Goal: Task Accomplishment & Management: Complete application form

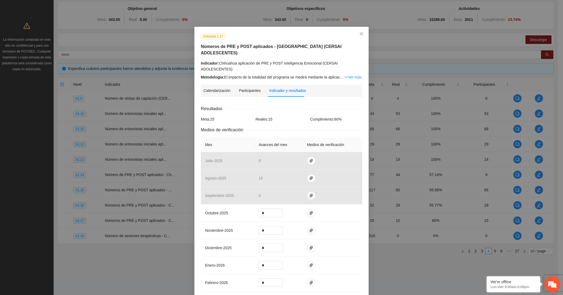
click at [201, 46] on h5 "Números de PRE y POST aplicados - Chihuahua (CERSAI ADOLESCENTES)" at bounding box center [281, 49] width 161 height 13
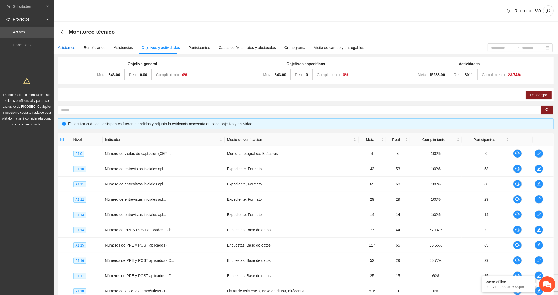
click at [62, 46] on div "Asistentes" at bounding box center [66, 48] width 17 height 6
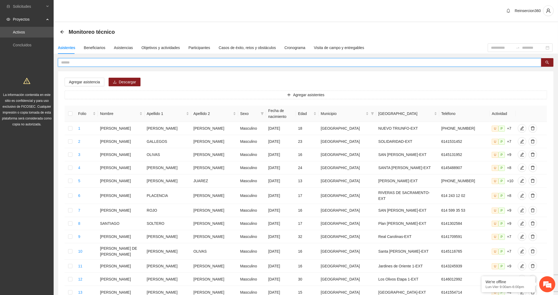
click at [75, 60] on input "text" at bounding box center [297, 63] width 473 height 6
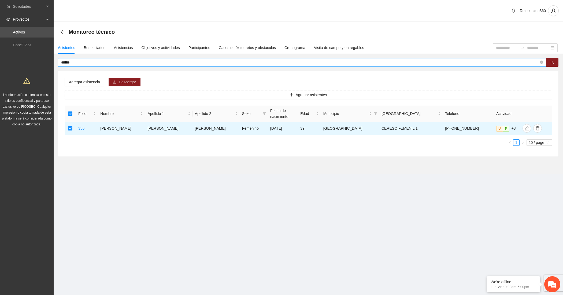
click at [97, 64] on input "******" at bounding box center [300, 63] width 478 height 6
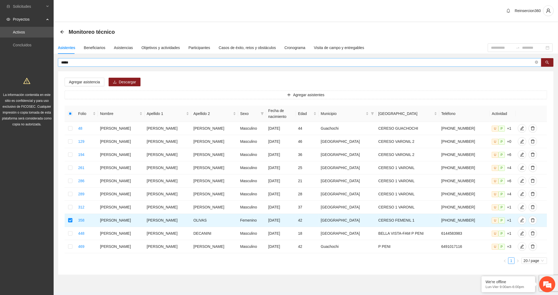
click at [89, 59] on span "*****" at bounding box center [299, 62] width 483 height 9
click at [89, 61] on input "*****" at bounding box center [297, 63] width 473 height 6
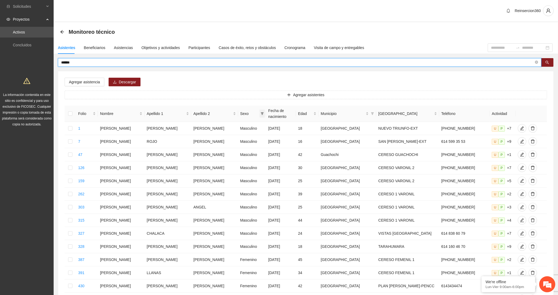
click at [261, 112] on icon "filter" at bounding box center [262, 113] width 3 height 3
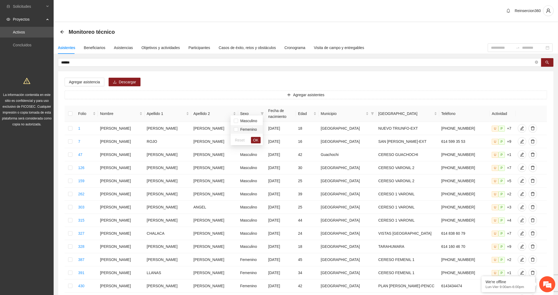
click at [246, 129] on span "Femenino" at bounding box center [247, 129] width 19 height 4
click at [256, 140] on span "OK" at bounding box center [255, 140] width 5 height 6
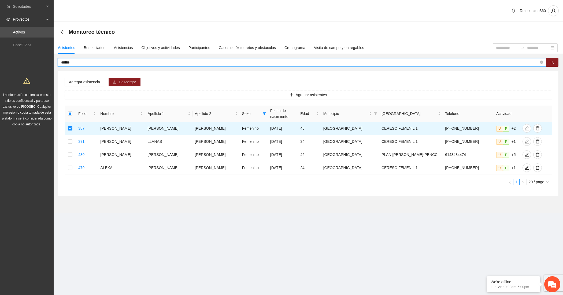
click at [85, 63] on input "******" at bounding box center [300, 63] width 478 height 6
type input "******"
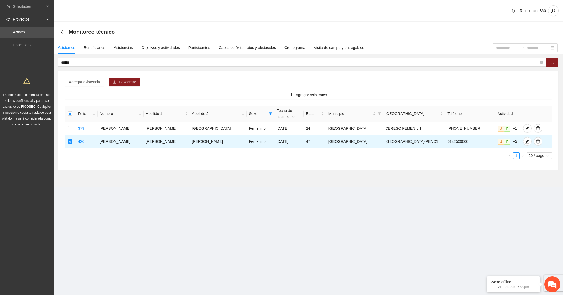
click at [86, 83] on span "Agregar asistencia" at bounding box center [84, 82] width 31 height 6
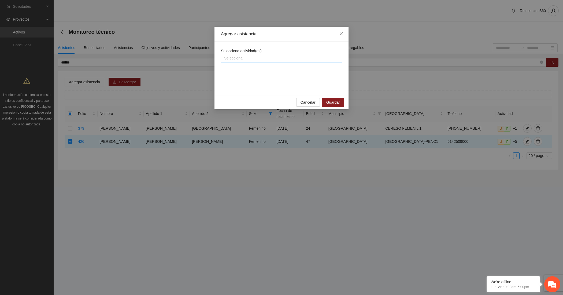
click at [240, 62] on div "Selecciona" at bounding box center [281, 58] width 121 height 9
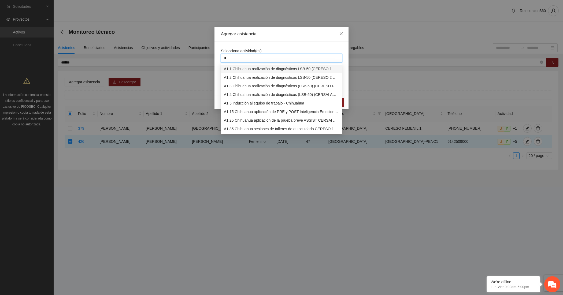
type input "**"
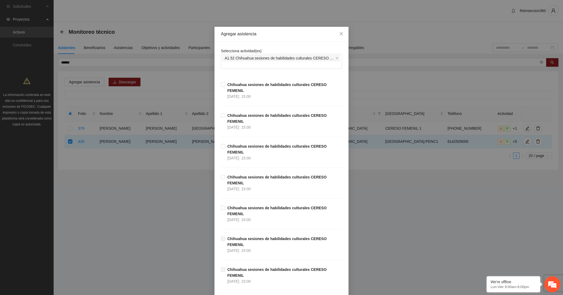
click at [96, 38] on div "Agregar asistencia Selecciona actividad(es) A1.52 Chihuahua sesiones de habilid…" at bounding box center [281, 147] width 563 height 295
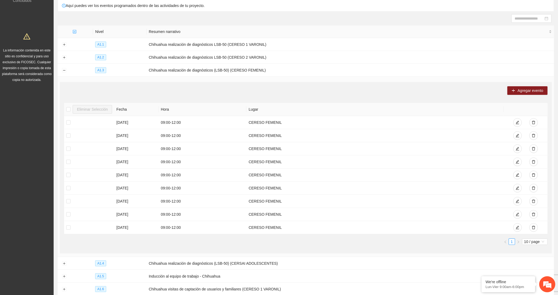
scroll to position [44, 0]
click at [62, 70] on button "Collapse row" at bounding box center [64, 70] width 4 height 4
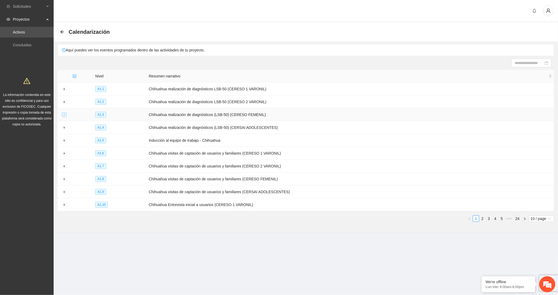
scroll to position [0, 0]
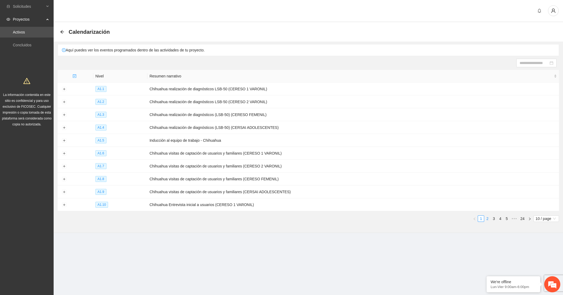
click at [488, 219] on link "2" at bounding box center [487, 219] width 6 height 6
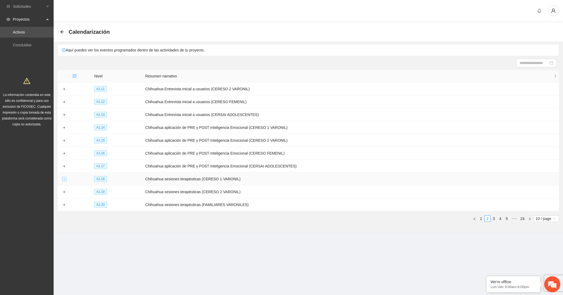
click at [63, 180] on button "Expand row" at bounding box center [64, 179] width 4 height 4
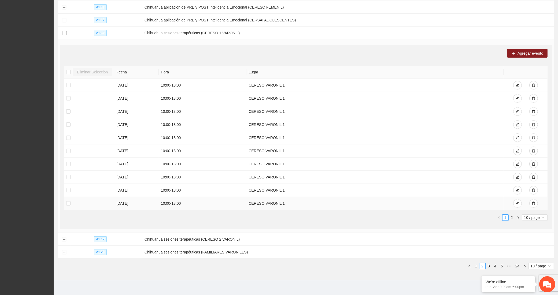
scroll to position [153, 0]
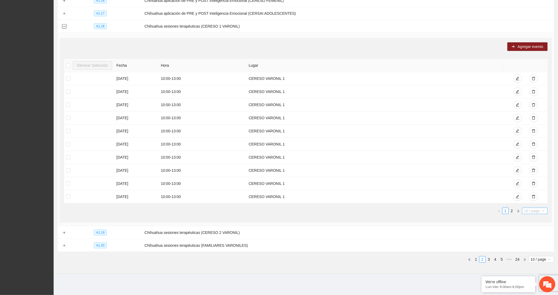
click at [533, 211] on span "10 / page" at bounding box center [534, 211] width 21 height 6
click at [531, 238] on div "50 / page" at bounding box center [535, 238] width 20 height 6
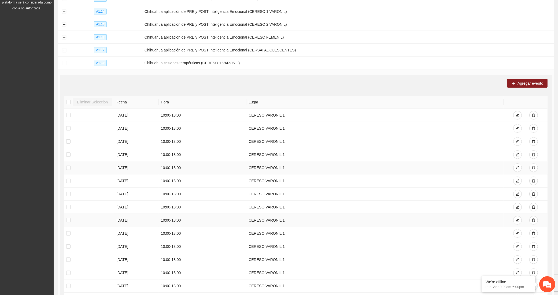
scroll to position [138, 0]
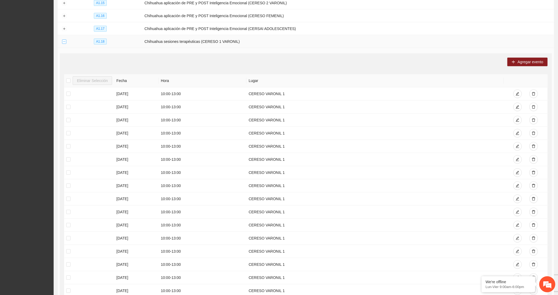
click at [62, 42] on button "Collapse row" at bounding box center [64, 42] width 4 height 4
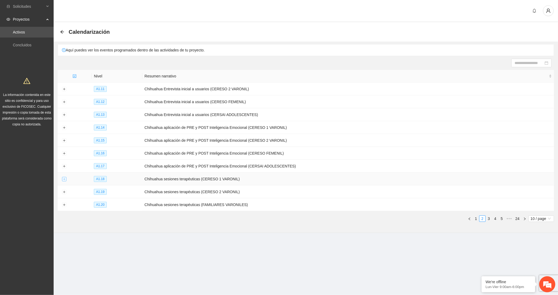
scroll to position [0, 0]
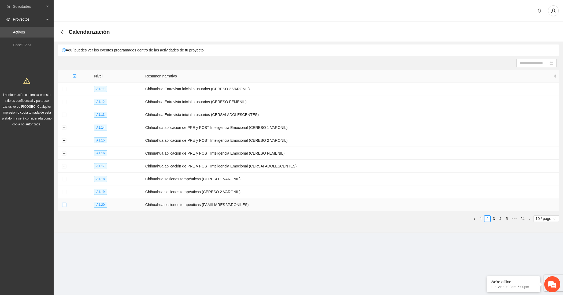
click at [62, 206] on button "Expand row" at bounding box center [64, 205] width 4 height 4
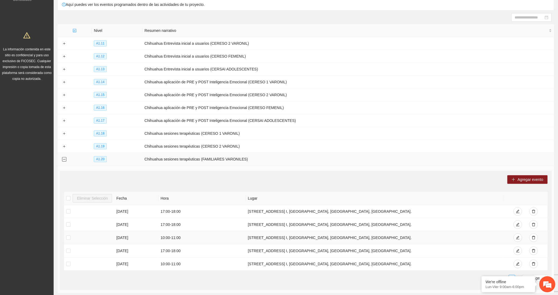
scroll to position [87, 0]
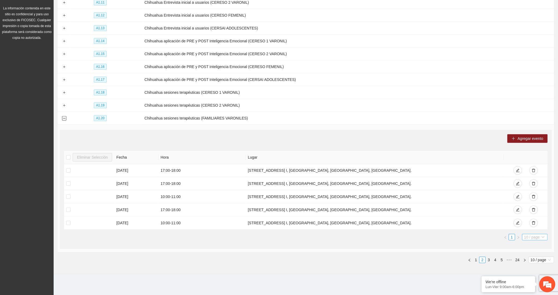
click at [532, 237] on span "10 / page" at bounding box center [534, 237] width 21 height 6
click at [534, 264] on div "50 / page" at bounding box center [535, 264] width 20 height 6
click at [63, 116] on button "Collapse row" at bounding box center [64, 118] width 4 height 4
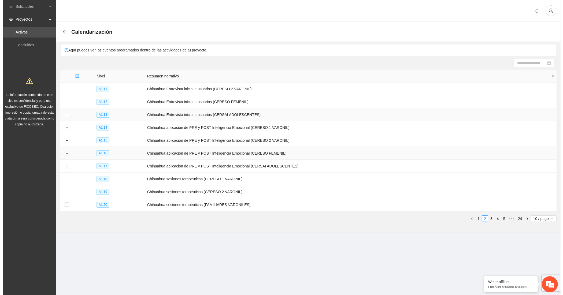
scroll to position [0, 0]
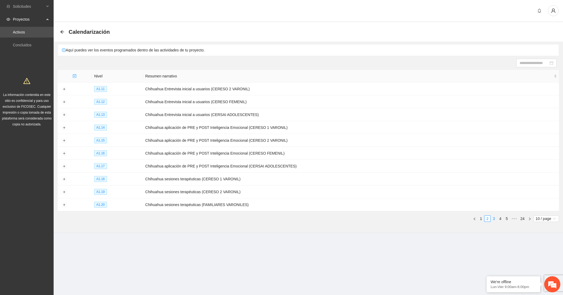
click at [495, 220] on link "3" at bounding box center [494, 219] width 6 height 6
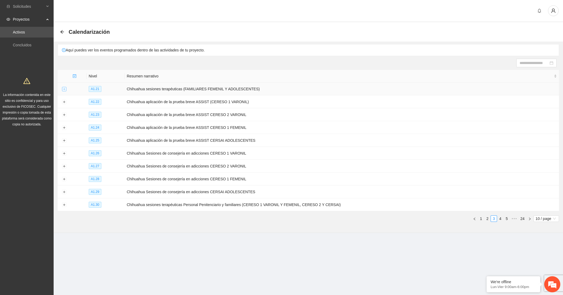
click at [65, 90] on button "Expand row" at bounding box center [64, 89] width 4 height 4
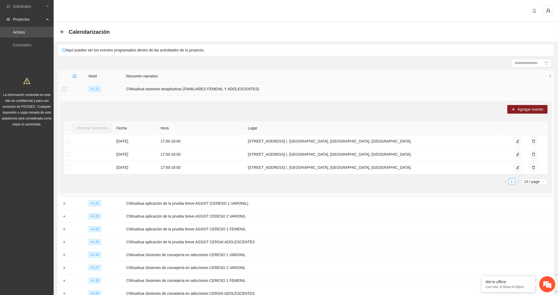
click at [62, 89] on button "Collapse row" at bounding box center [64, 89] width 4 height 4
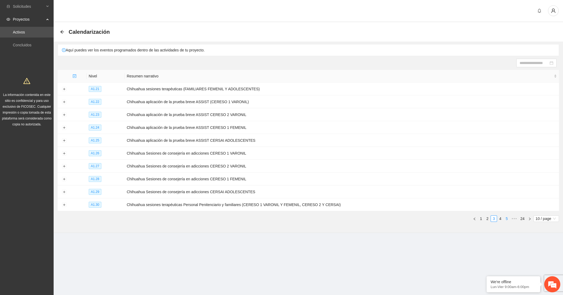
click at [506, 218] on link "5" at bounding box center [507, 219] width 6 height 6
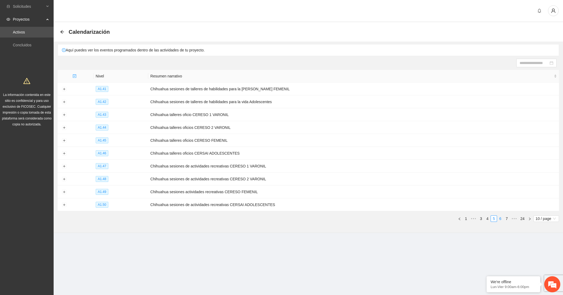
click at [500, 219] on link "6" at bounding box center [500, 219] width 6 height 6
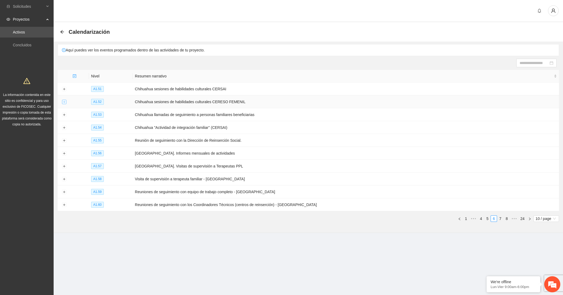
click at [64, 103] on button "Expand row" at bounding box center [64, 102] width 4 height 4
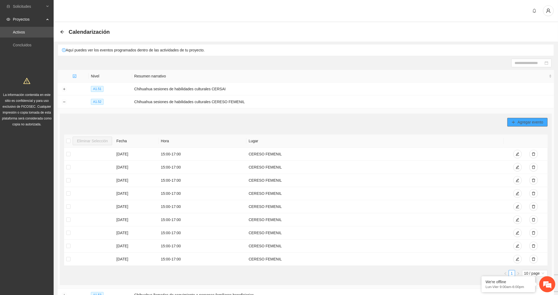
click at [518, 123] on span "Agregar evento" at bounding box center [530, 122] width 26 height 6
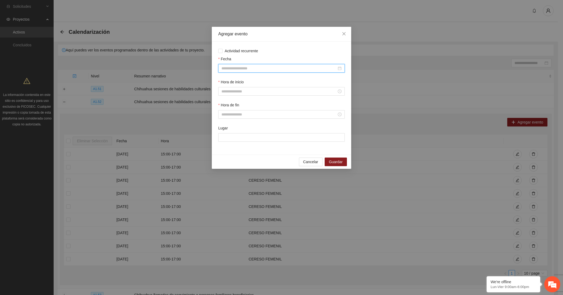
click at [233, 67] on input "Fecha" at bounding box center [278, 68] width 115 height 6
click at [229, 80] on span "button" at bounding box center [229, 80] width 3 height 3
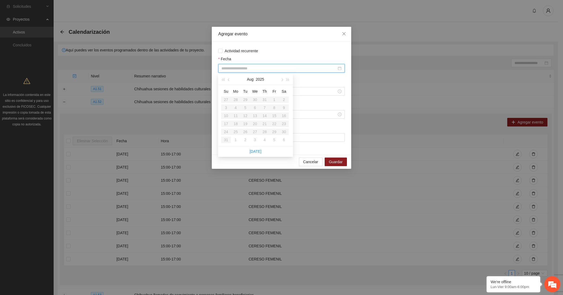
click at [252, 133] on table "Su Mo Tu We Th Fr Sa 27 28 29 30 31 1 2 3 4 5 6 7 8 9 10 11 12 13 14 15 16 17 1…" at bounding box center [255, 115] width 68 height 57
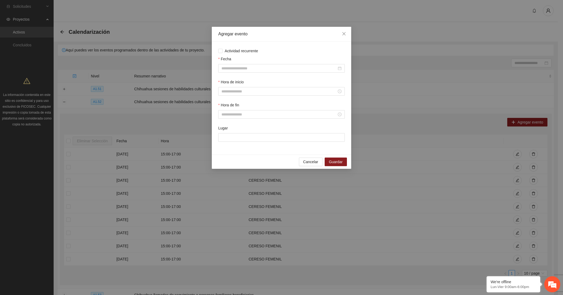
click at [235, 44] on div "Actividad recurrente Fecha Hora de inicio Hora de fin Lugar" at bounding box center [281, 98] width 139 height 113
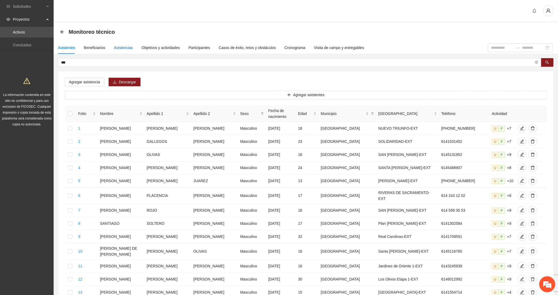
click at [118, 46] on div "Asistencias" at bounding box center [123, 48] width 19 height 6
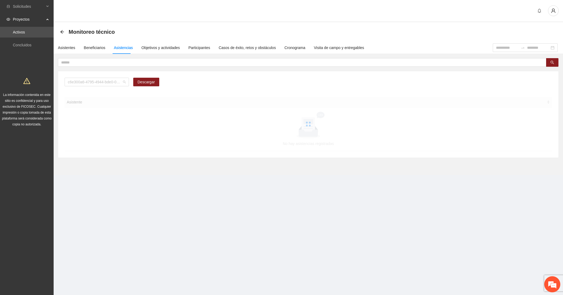
click at [80, 81] on span "c6e300a6-4795-4944-bde0-0519eb90caa0" at bounding box center [97, 82] width 58 height 8
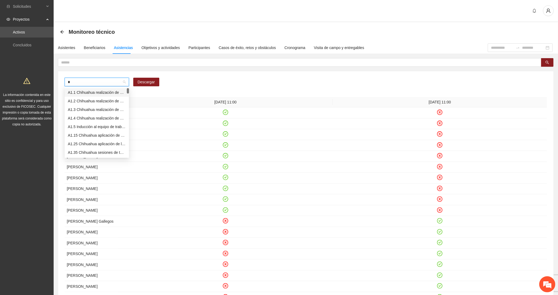
type input "**"
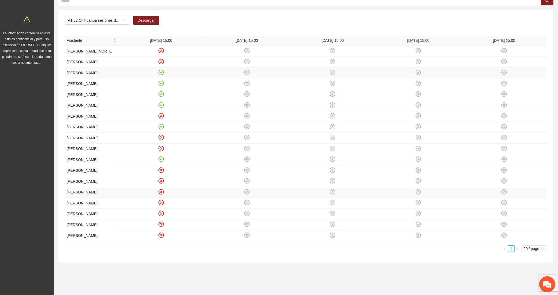
scroll to position [122, 0]
click at [526, 247] on span "20 / page" at bounding box center [533, 249] width 21 height 6
click at [527, 277] on div "50 / page" at bounding box center [535, 276] width 20 height 6
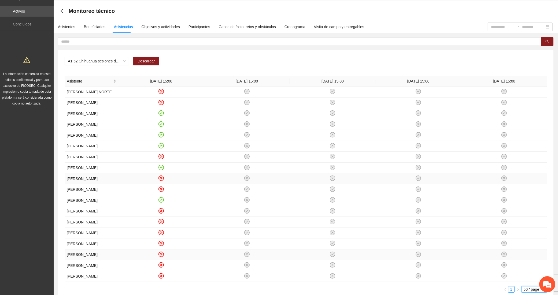
scroll to position [0, 0]
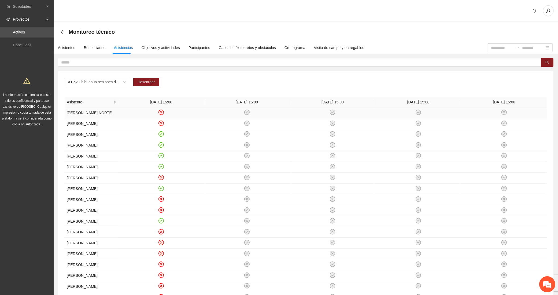
click at [162, 114] on icon "close-circle" at bounding box center [161, 112] width 5 height 5
click at [102, 101] on span "Asistente" at bounding box center [89, 102] width 45 height 6
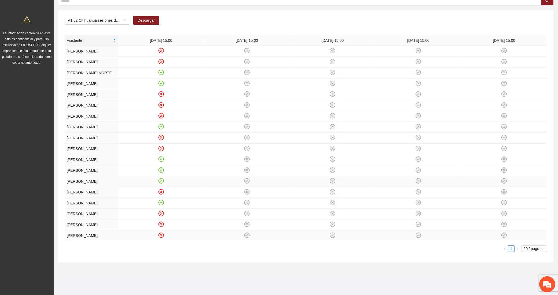
scroll to position [122, 0]
click at [541, 247] on span "50 / page" at bounding box center [533, 249] width 21 height 6
click at [531, 283] on div "100 / page" at bounding box center [535, 284] width 20 height 6
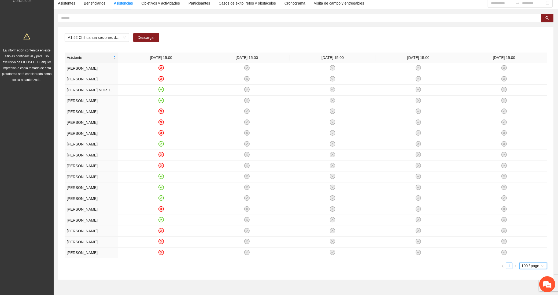
scroll to position [0, 0]
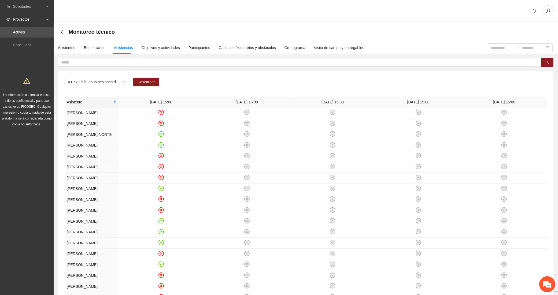
click at [85, 81] on span "A1.52 Chihuahua sesiones de habilidades culturales CERESO FEMENIL" at bounding box center [97, 82] width 58 height 8
click at [84, 82] on span "A1.52 Chihuahua sesiones de habilidades culturales CERESO FEMENIL" at bounding box center [97, 82] width 58 height 8
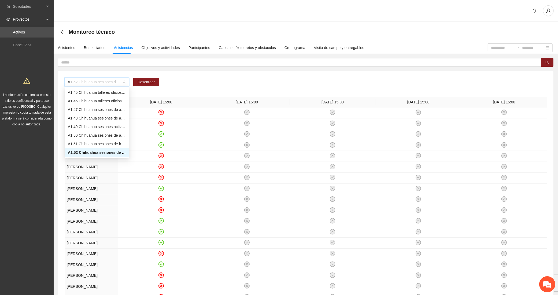
scroll to position [141, 0]
type input "**"
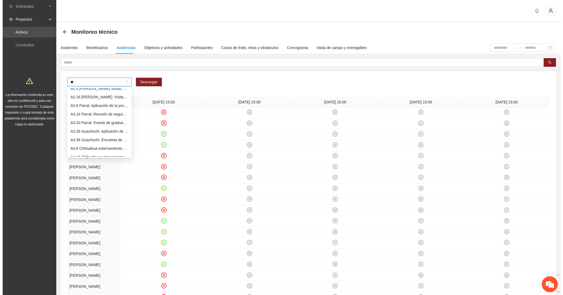
scroll to position [0, 0]
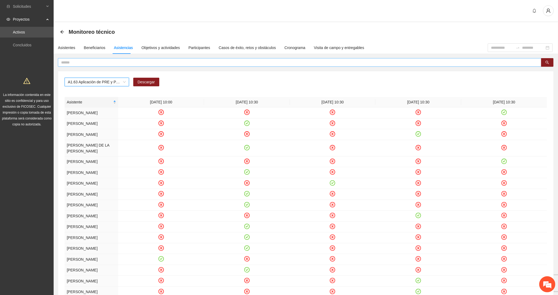
click at [126, 62] on input "text" at bounding box center [297, 63] width 473 height 6
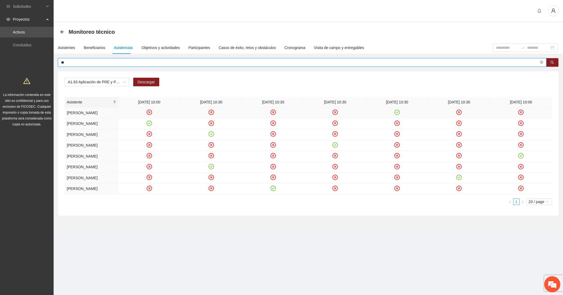
type input "*"
type input "******"
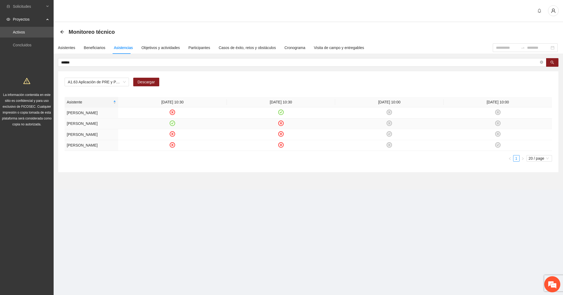
click at [173, 126] on icon "check-circle" at bounding box center [172, 123] width 5 height 5
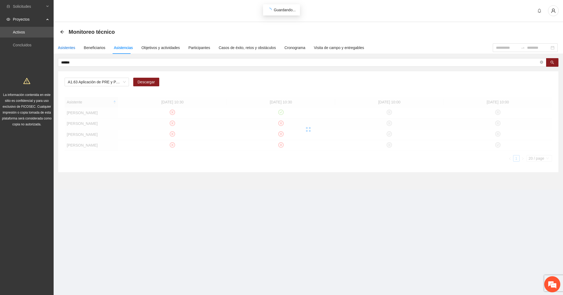
click at [68, 46] on div "Asistentes" at bounding box center [66, 48] width 17 height 6
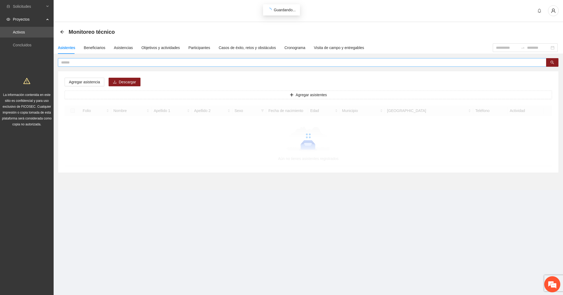
click at [81, 62] on input "text" at bounding box center [300, 63] width 478 height 6
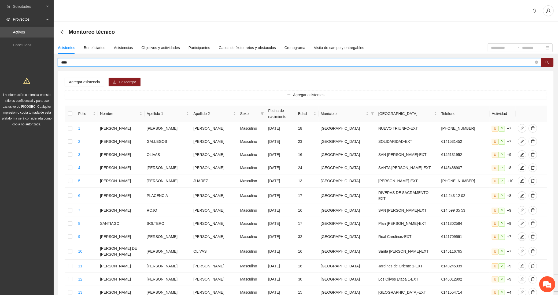
type input "****"
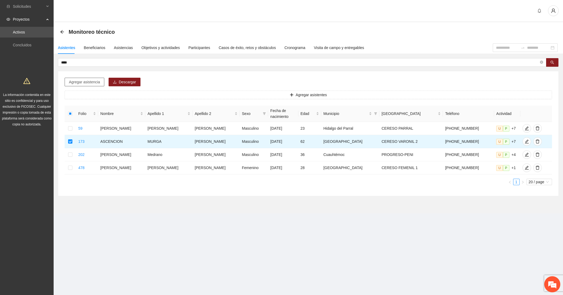
click at [82, 79] on span "Agregar asistencia" at bounding box center [84, 82] width 31 height 6
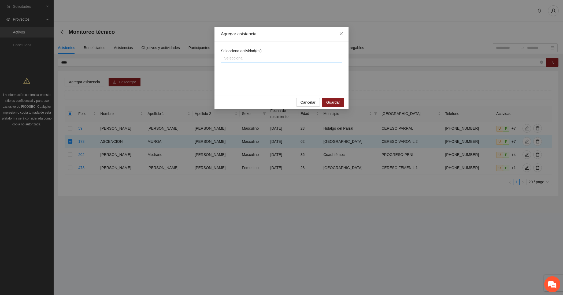
click at [260, 55] on div at bounding box center [281, 58] width 118 height 6
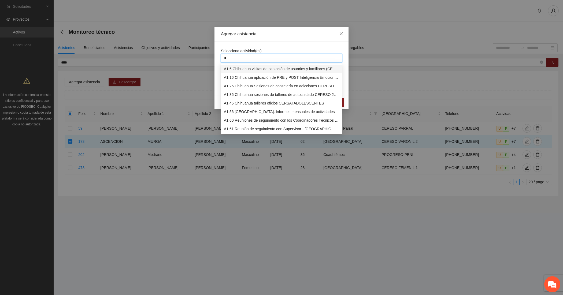
type input "**"
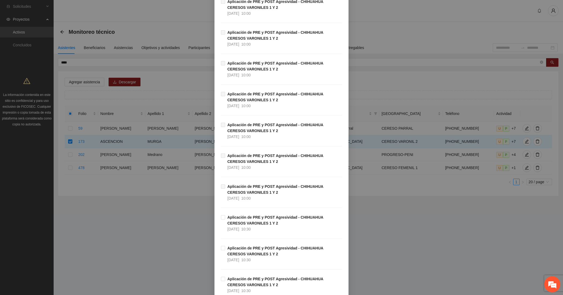
scroll to position [491, 0]
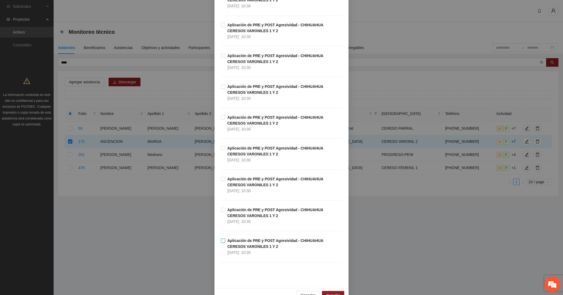
click at [245, 242] on strong "Aplicación de PRE y POST Agresividad - CHIHUAHUA CERESOS VARONILES 1 Y 2" at bounding box center [275, 244] width 96 height 10
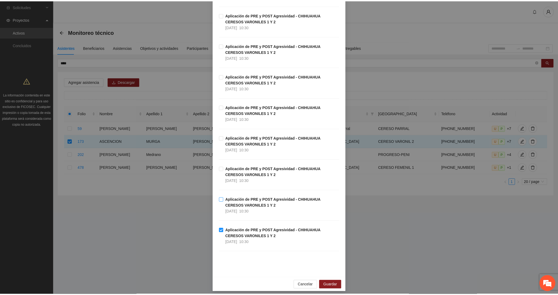
scroll to position [506, 0]
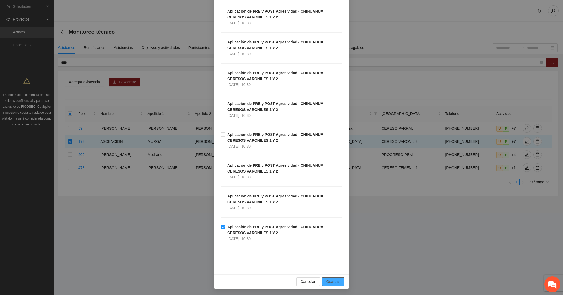
click at [328, 280] on span "Guardar" at bounding box center [333, 282] width 14 height 6
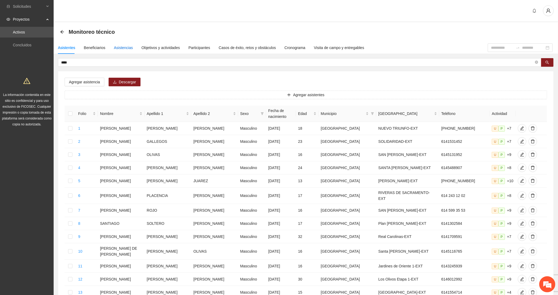
click at [114, 46] on div "Asistencias" at bounding box center [123, 48] width 19 height 6
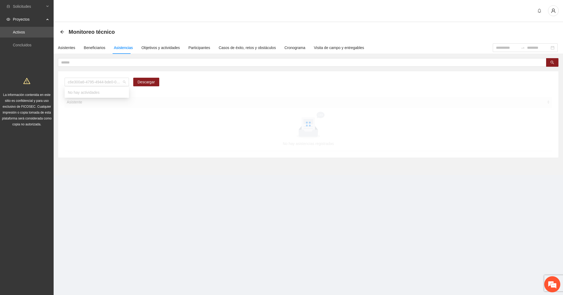
click at [89, 79] on span "c6e300a6-4795-4944-bde0-0519eb90caa0" at bounding box center [97, 82] width 58 height 8
type input "**"
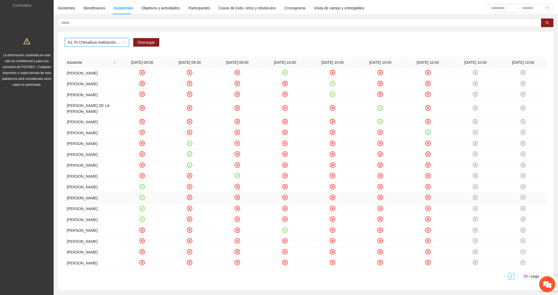
scroll to position [11, 0]
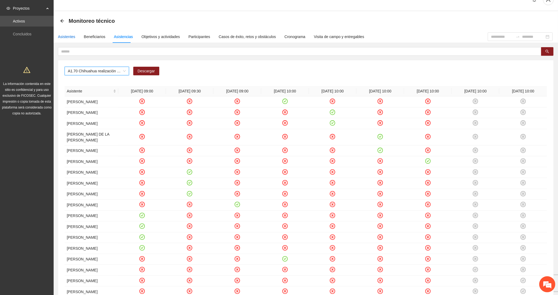
click at [61, 36] on div "Asistentes" at bounding box center [66, 37] width 17 height 6
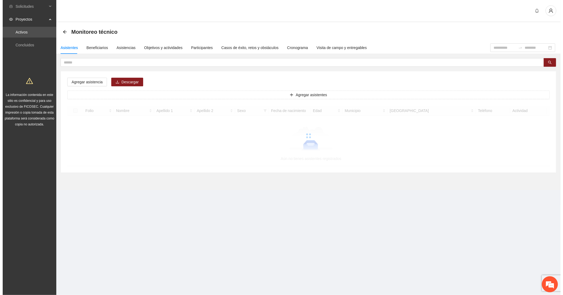
scroll to position [0, 0]
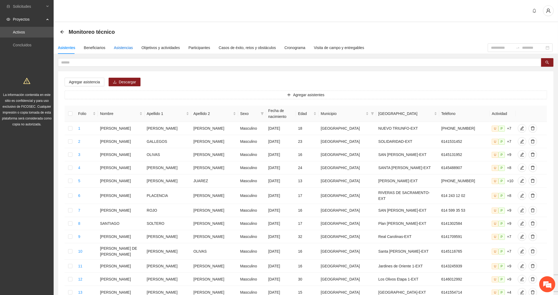
click at [114, 47] on div "Asistencias" at bounding box center [123, 48] width 19 height 6
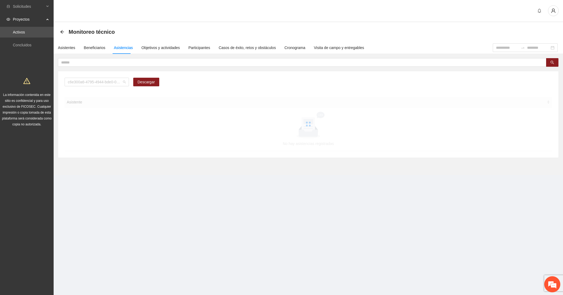
click at [83, 80] on span "c6e300a6-4795-4944-bde0-0519eb90caa0" at bounding box center [97, 82] width 58 height 8
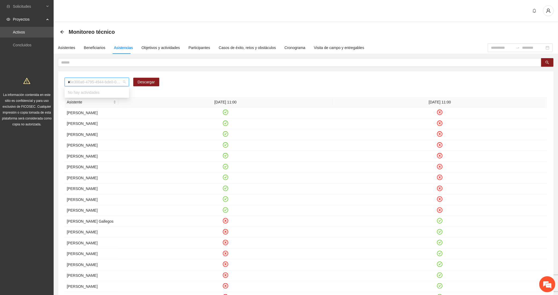
type input "**"
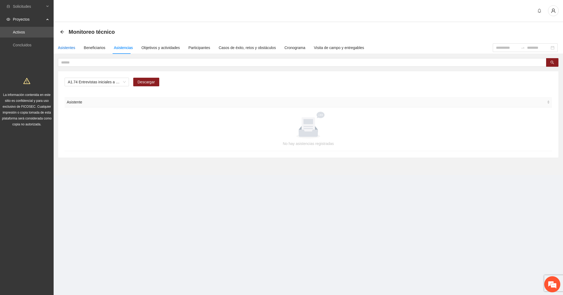
click at [66, 48] on div "Asistentes" at bounding box center [66, 48] width 17 height 6
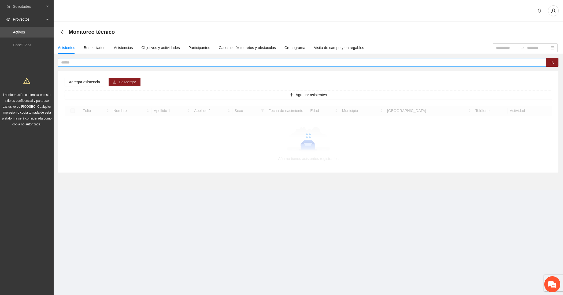
click at [69, 59] on span at bounding box center [302, 62] width 488 height 9
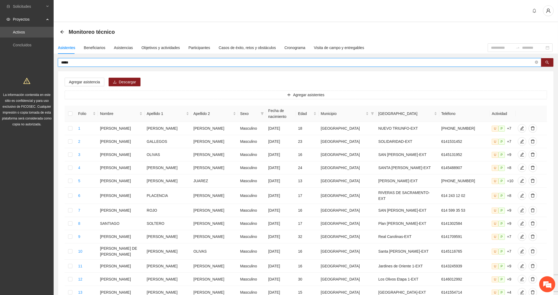
type input "*****"
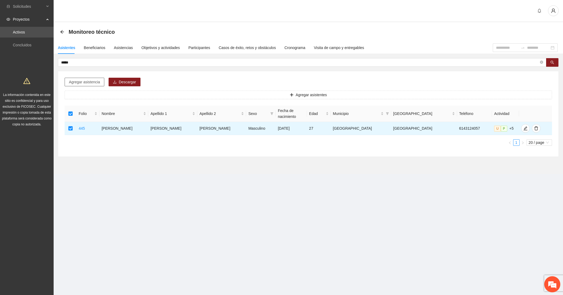
click at [89, 84] on span "Agregar asistencia" at bounding box center [84, 82] width 31 height 6
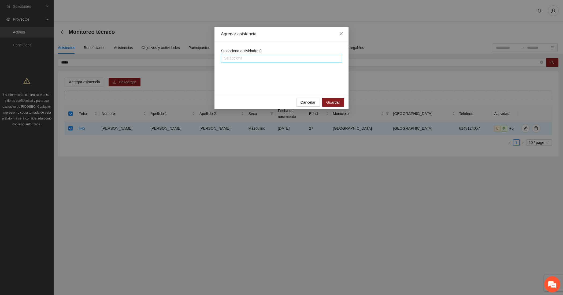
click at [251, 55] on div at bounding box center [281, 58] width 118 height 6
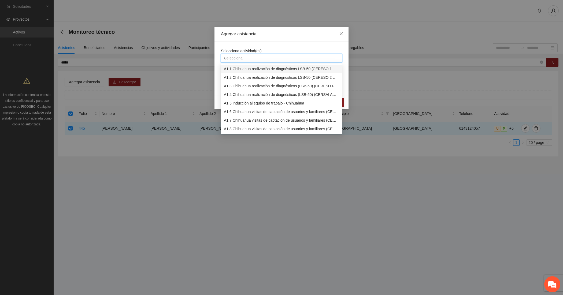
type input "**"
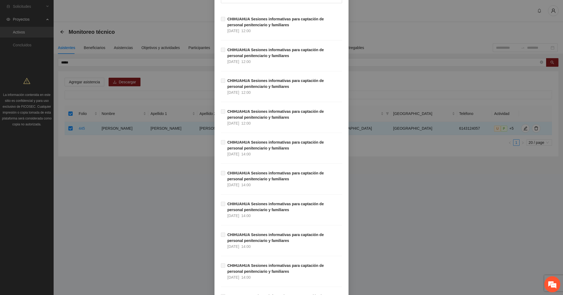
scroll to position [46, 0]
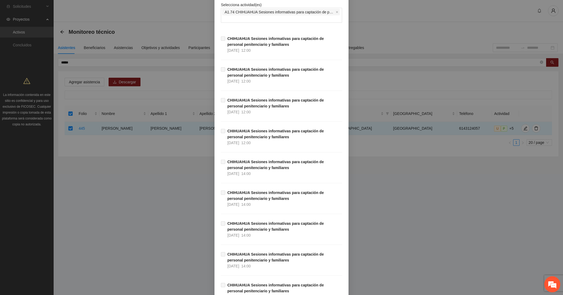
click at [165, 82] on div "Agregar asistencia Selecciona actividad(es) A1.74 CHIHUAHUA Sesiones informativ…" at bounding box center [281, 147] width 563 height 295
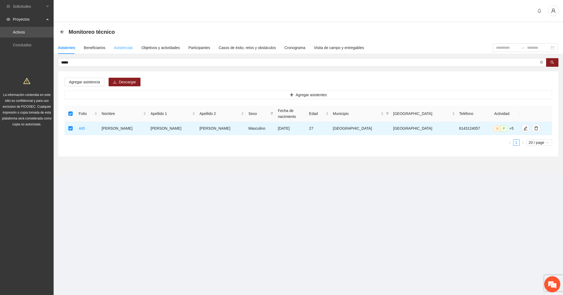
click at [124, 43] on div "Asistencias" at bounding box center [123, 48] width 19 height 12
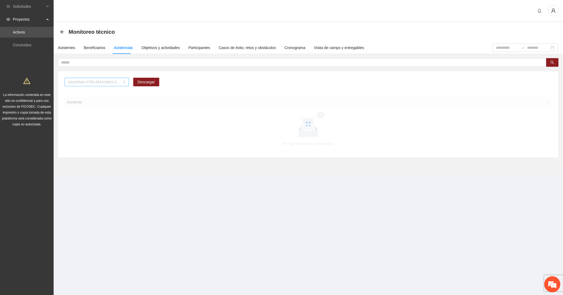
click at [87, 79] on span "c6e300a6-4795-4944-bde0-0519eb90caa0" at bounding box center [97, 82] width 58 height 8
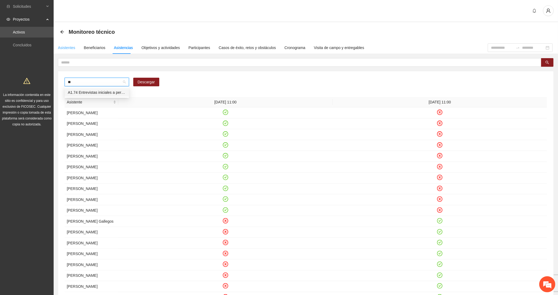
type input "**"
click at [67, 49] on div "Asistentes" at bounding box center [66, 48] width 17 height 6
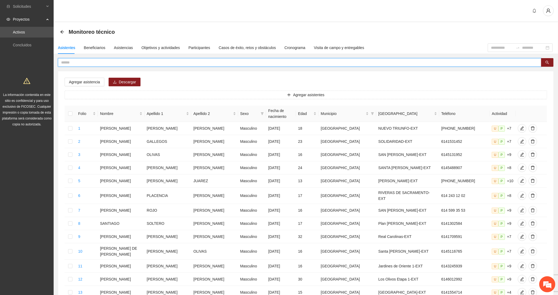
click at [75, 63] on input "text" at bounding box center [297, 63] width 473 height 6
type input "******"
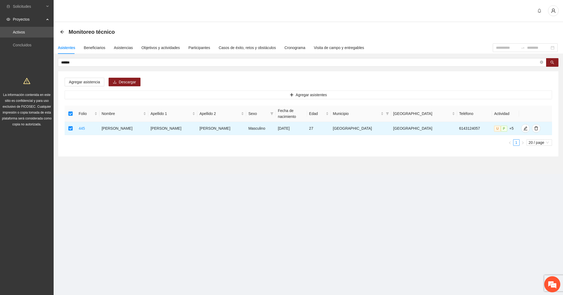
click at [88, 76] on div "Agregar asistencia Descargar Agregar asistentes Folio Nombre Apellido 1 Apellid…" at bounding box center [308, 113] width 500 height 85
click at [88, 81] on span "Agregar asistencia" at bounding box center [84, 82] width 31 height 6
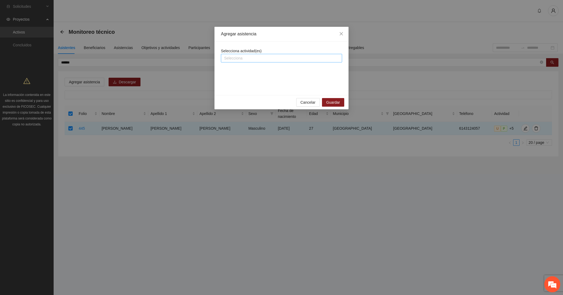
click at [246, 60] on div at bounding box center [281, 58] width 118 height 6
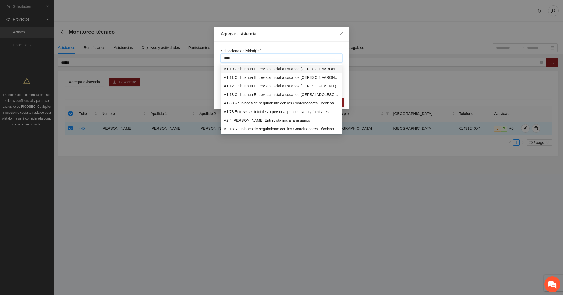
type input "*****"
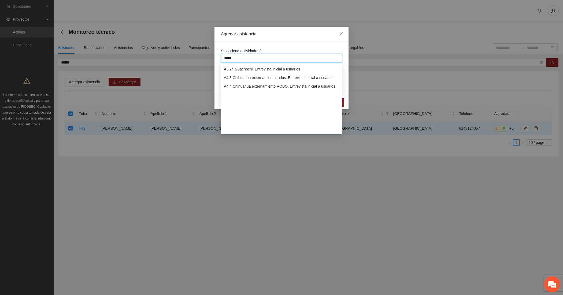
scroll to position [0, 0]
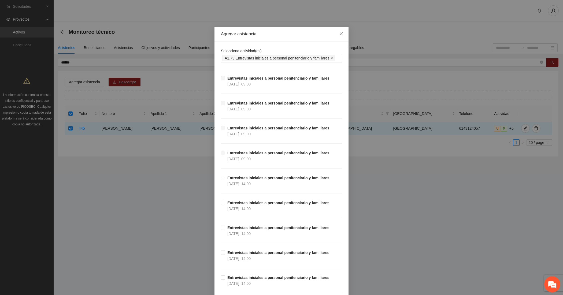
click at [215, 136] on div "Selecciona actividad(es) A1.73 Entrevistas iniciales a personal penitenciario y…" at bounding box center [281, 181] width 134 height 278
click at [225, 129] on span "Entrevistas iniciales a personal penitenciario y familiares 08/09/2025 09:00" at bounding box center [278, 131] width 106 height 12
click at [231, 129] on strong "Entrevistas iniciales a personal penitenciario y familiares" at bounding box center [278, 128] width 102 height 4
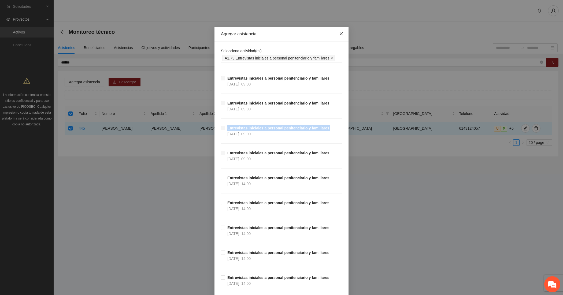
click at [340, 33] on icon "close" at bounding box center [341, 33] width 3 height 3
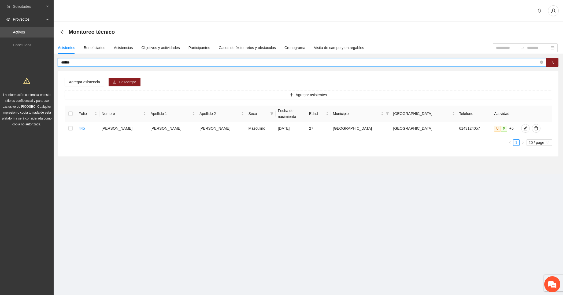
click at [85, 63] on input "******" at bounding box center [300, 63] width 478 height 6
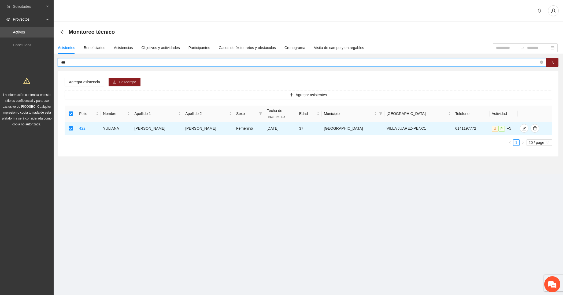
click at [89, 63] on input "***" at bounding box center [300, 63] width 478 height 6
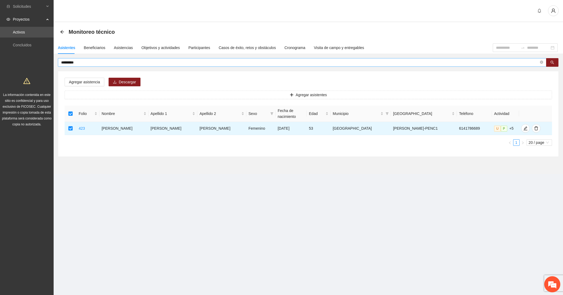
click at [83, 60] on input "*********" at bounding box center [300, 63] width 478 height 6
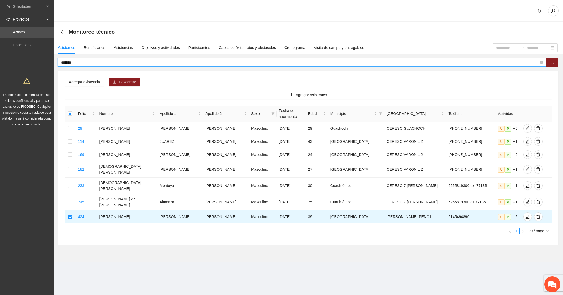
click at [85, 64] on input "*******" at bounding box center [300, 63] width 478 height 6
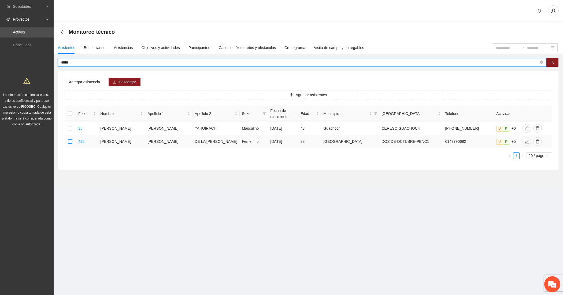
click at [72, 139] on label at bounding box center [70, 142] width 4 height 6
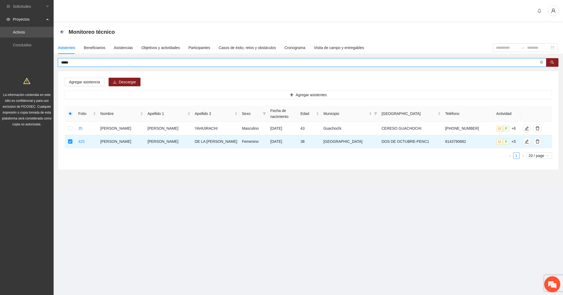
click at [85, 63] on input "*****" at bounding box center [300, 63] width 478 height 6
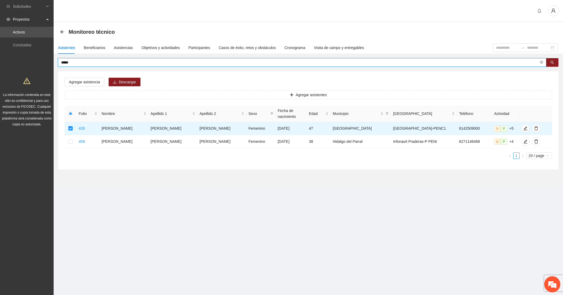
click at [76, 63] on input "*****" at bounding box center [300, 63] width 478 height 6
type input "******"
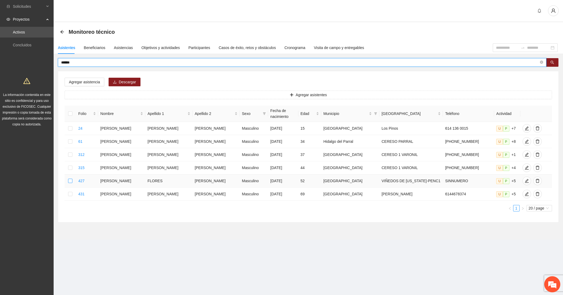
click at [72, 178] on label at bounding box center [70, 181] width 4 height 6
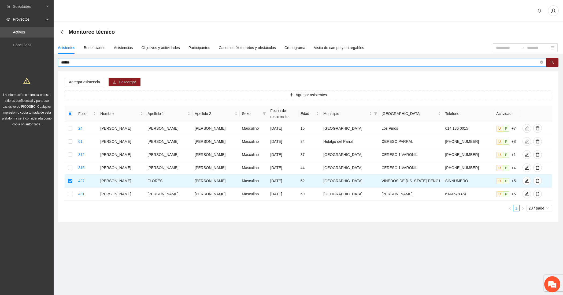
click at [89, 65] on input "******" at bounding box center [300, 63] width 478 height 6
click at [71, 81] on span "Agregar asistencia" at bounding box center [84, 82] width 31 height 6
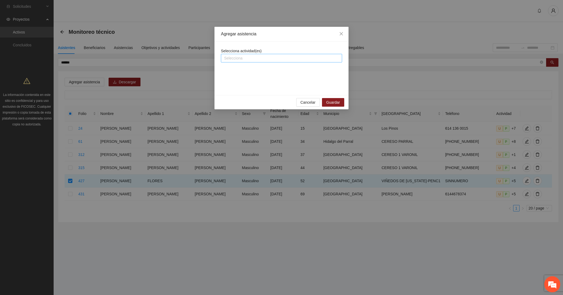
click at [242, 60] on div at bounding box center [281, 58] width 118 height 6
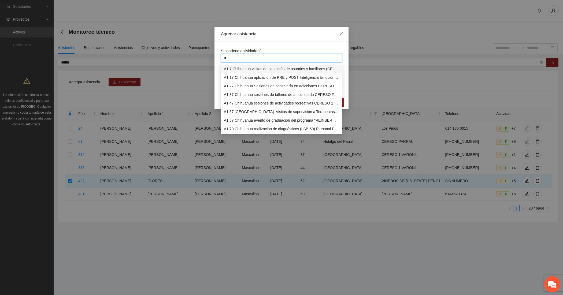
type input "**"
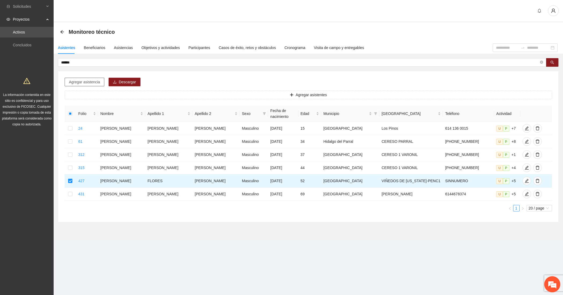
click at [86, 80] on span "Agregar asistencia" at bounding box center [84, 82] width 31 height 6
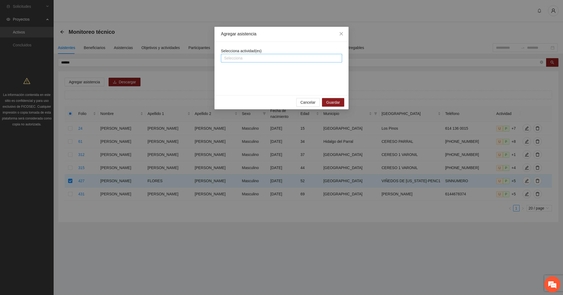
click at [257, 58] on div at bounding box center [281, 58] width 118 height 6
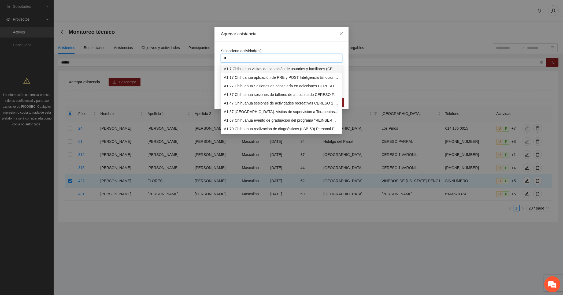
type input "**"
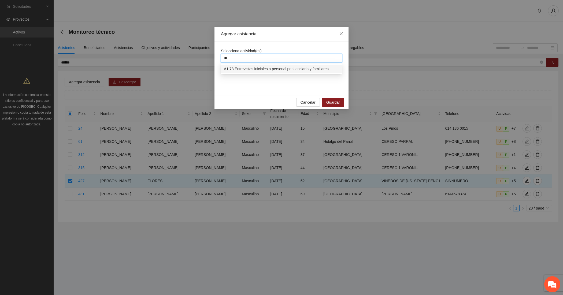
click at [253, 67] on div "A1.73 Entrevistas iniciales a personal penitenciario y familiares" at bounding box center [281, 69] width 115 height 6
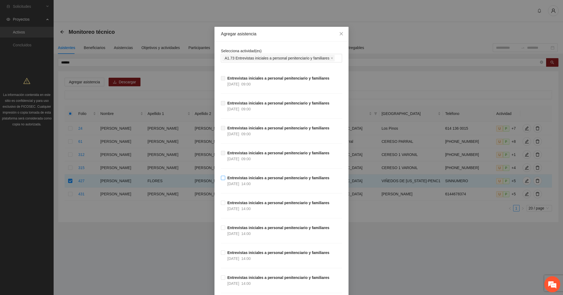
click at [300, 179] on strong "Entrevistas iniciales a personal penitenciario y familiares" at bounding box center [278, 178] width 102 height 4
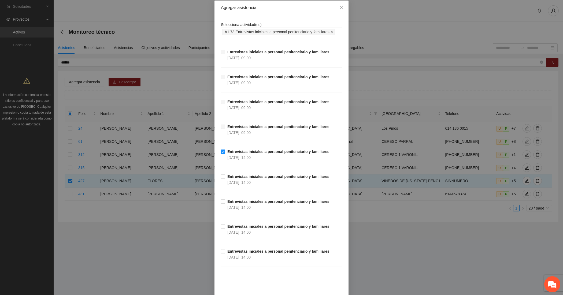
scroll to position [46, 0]
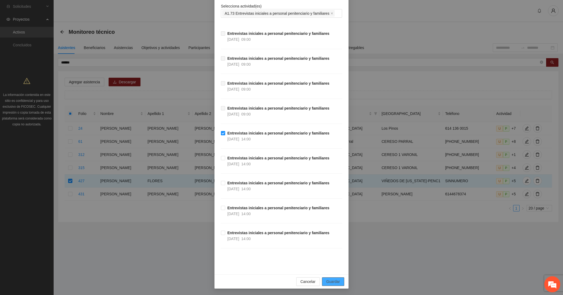
click at [326, 280] on span "Guardar" at bounding box center [333, 282] width 14 height 6
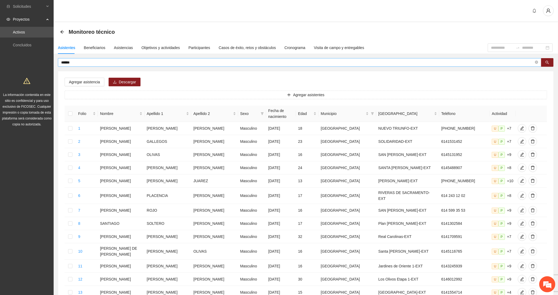
click at [94, 64] on input "******" at bounding box center [297, 63] width 473 height 6
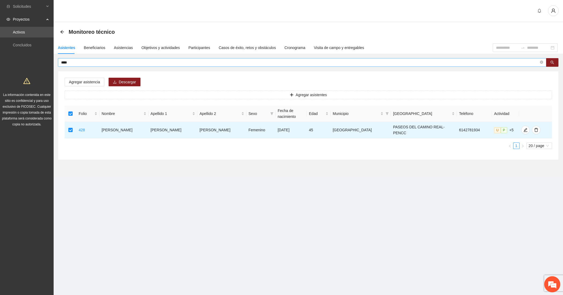
click at [74, 62] on input "****" at bounding box center [300, 63] width 478 height 6
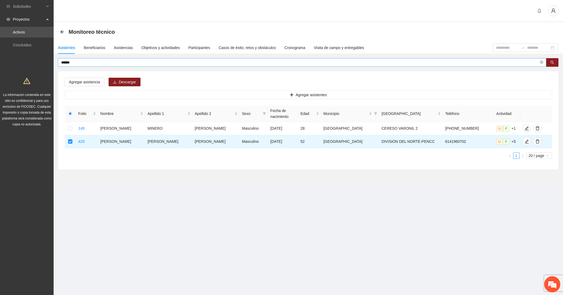
click at [103, 63] on input "******" at bounding box center [300, 63] width 478 height 6
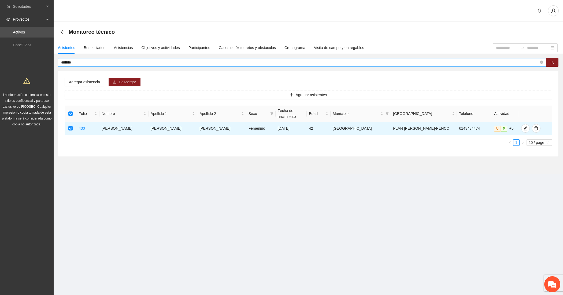
click at [80, 62] on input "*******" at bounding box center [300, 63] width 478 height 6
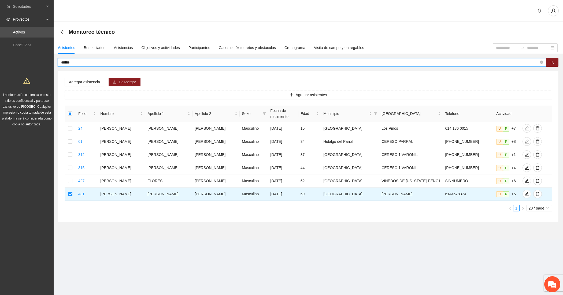
click at [73, 63] on input "******" at bounding box center [300, 63] width 478 height 6
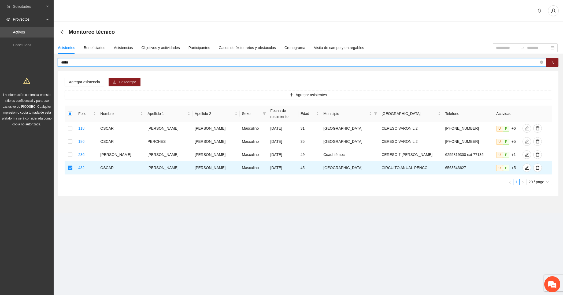
click at [105, 61] on input "*****" at bounding box center [300, 63] width 478 height 6
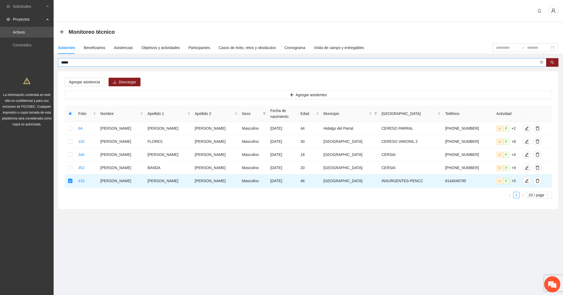
click at [94, 65] on input "*****" at bounding box center [300, 63] width 478 height 6
click at [81, 60] on input "***" at bounding box center [300, 63] width 478 height 6
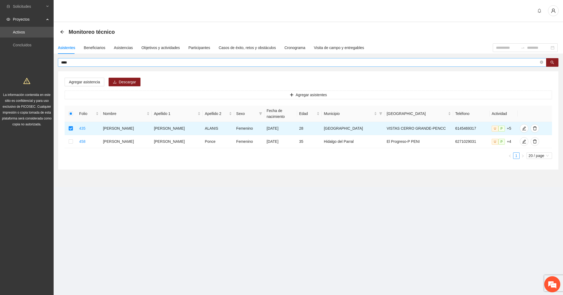
click at [81, 64] on input "****" at bounding box center [300, 63] width 478 height 6
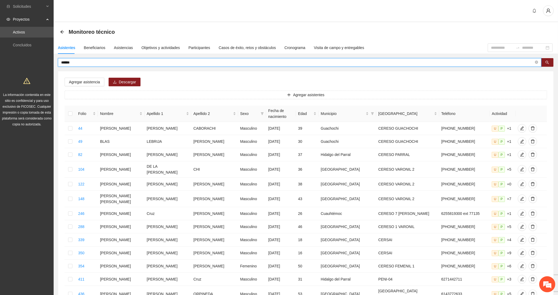
type input "******"
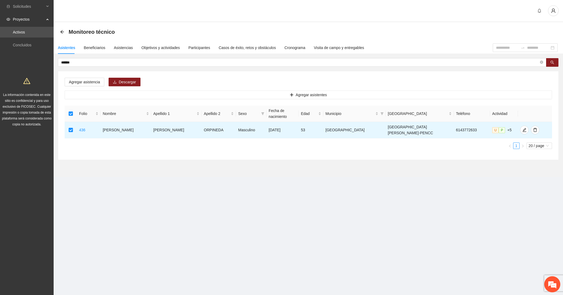
click at [80, 86] on div "Agregar asistencia Descargar Agregar asistentes Folio Nombre Apellido 1 Apellid…" at bounding box center [308, 115] width 500 height 88
click at [88, 82] on span "Agregar asistencia" at bounding box center [84, 82] width 31 height 6
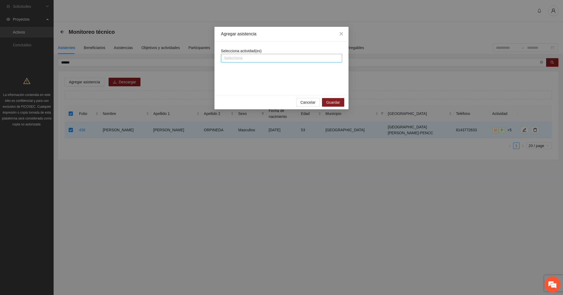
click at [288, 57] on div at bounding box center [281, 58] width 118 height 6
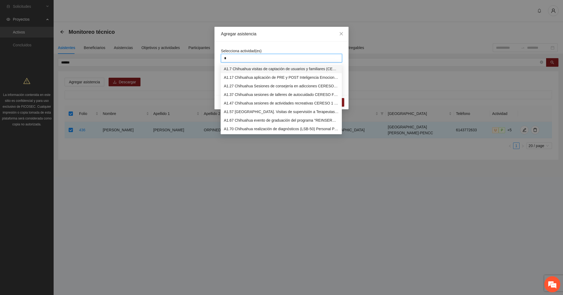
type input "**"
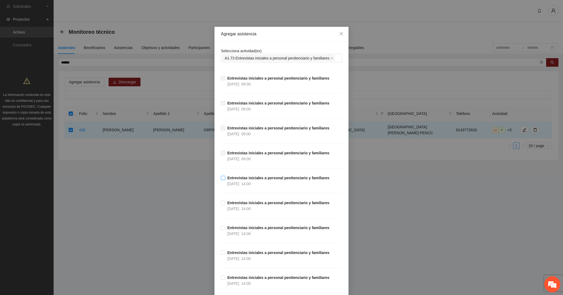
click at [249, 179] on strong "Entrevistas iniciales a personal penitenciario y familiares" at bounding box center [278, 178] width 102 height 4
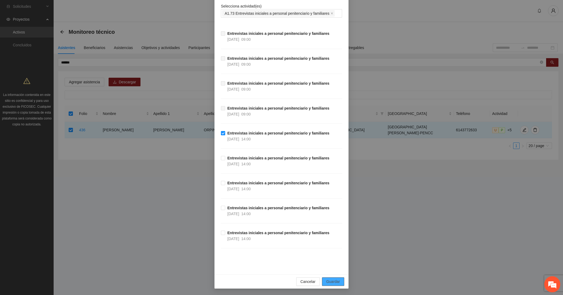
click at [335, 277] on button "Guardar" at bounding box center [333, 281] width 22 height 9
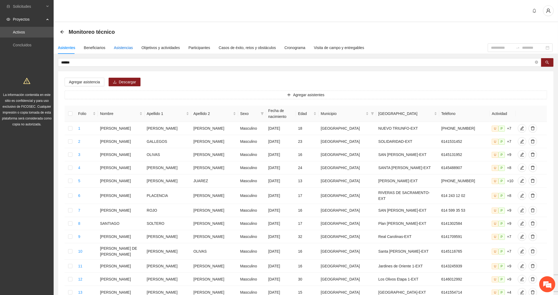
click at [124, 47] on div "Asistencias" at bounding box center [123, 48] width 19 height 6
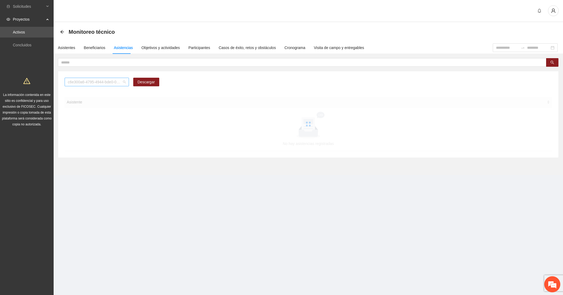
click at [88, 82] on span "c6e300a6-4795-4944-bde0-0519eb90caa0" at bounding box center [97, 82] width 58 height 8
type input "**"
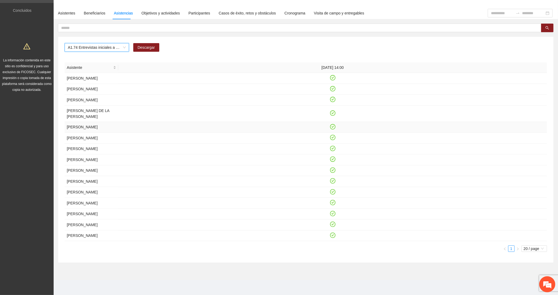
scroll to position [96, 0]
click at [530, 249] on span "20 / page" at bounding box center [533, 249] width 21 height 6
click at [529, 259] on div "10 / page" at bounding box center [535, 258] width 20 height 6
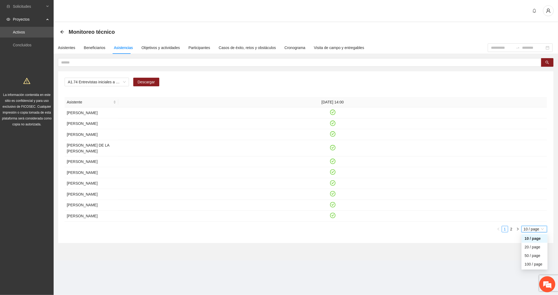
scroll to position [25, 0]
click at [512, 232] on link "2" at bounding box center [511, 229] width 6 height 6
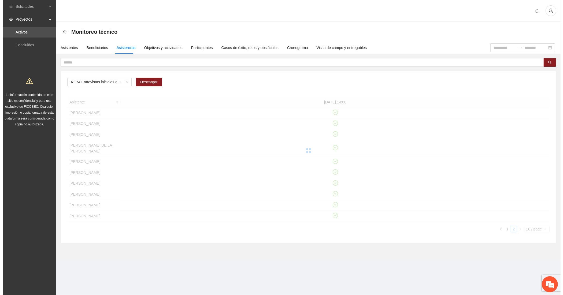
scroll to position [0, 0]
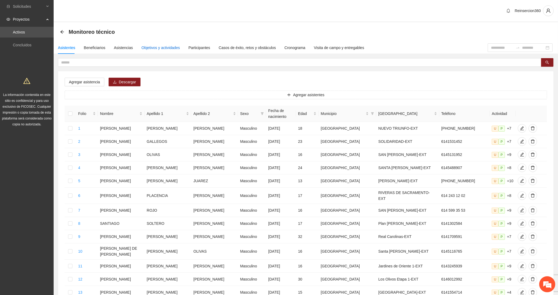
click at [170, 46] on div "Objetivos y actividades" at bounding box center [161, 48] width 38 height 6
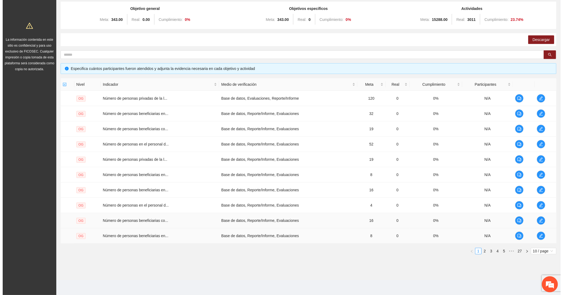
scroll to position [56, 0]
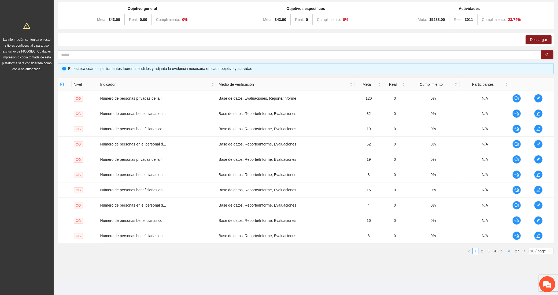
click at [506, 249] on span "•••" at bounding box center [508, 251] width 9 height 6
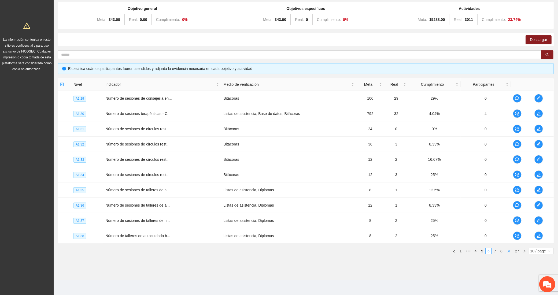
click at [506, 249] on span "•••" at bounding box center [508, 251] width 9 height 6
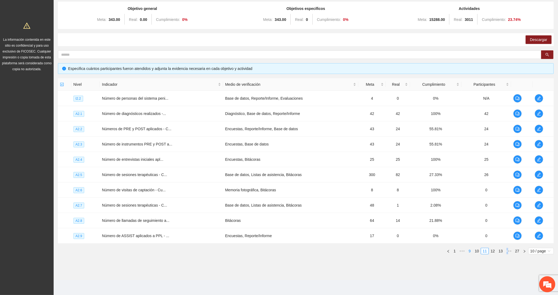
click at [469, 250] on link "9" at bounding box center [470, 251] width 6 height 6
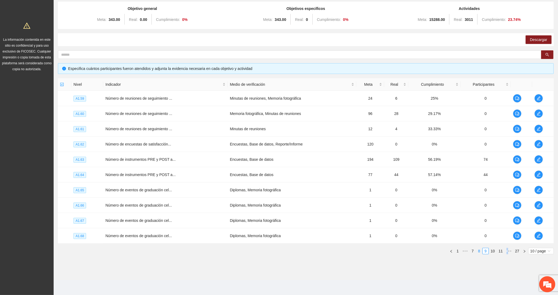
click at [478, 251] on link "8" at bounding box center [479, 251] width 6 height 6
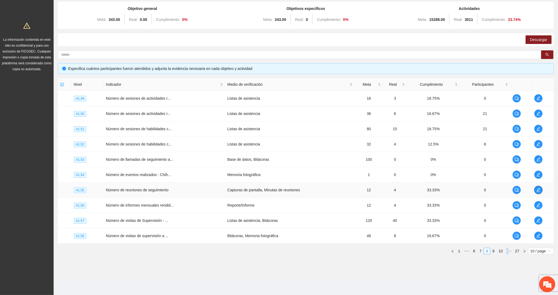
click at [537, 188] on icon "edit" at bounding box center [538, 190] width 4 height 4
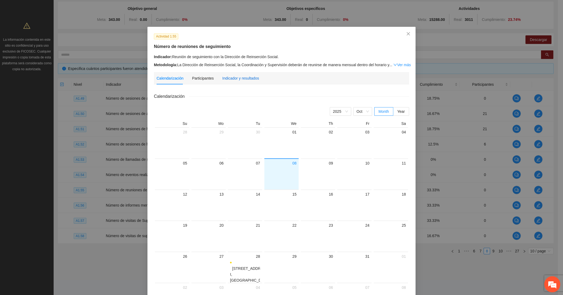
click at [232, 78] on div "Indicador y resultados" at bounding box center [240, 78] width 37 height 6
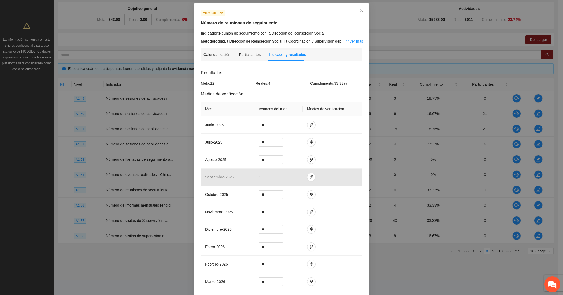
scroll to position [19, 0]
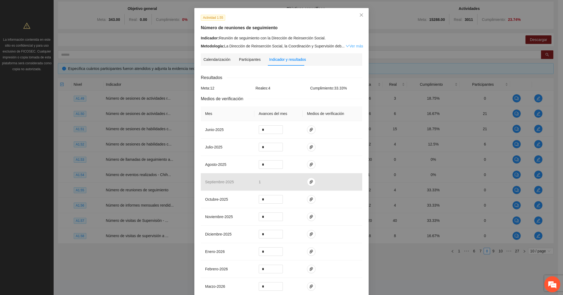
click at [350, 46] on link "Ver más" at bounding box center [354, 46] width 17 height 4
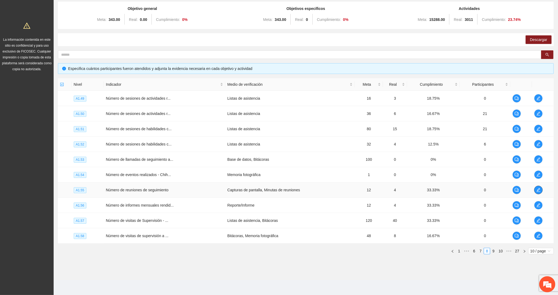
click at [541, 191] on span "edit" at bounding box center [538, 190] width 8 height 4
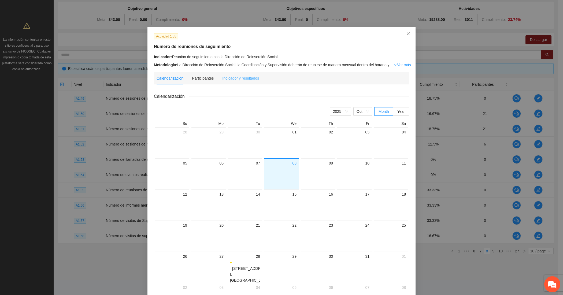
click at [246, 73] on div "Indicador y resultados" at bounding box center [240, 78] width 37 height 12
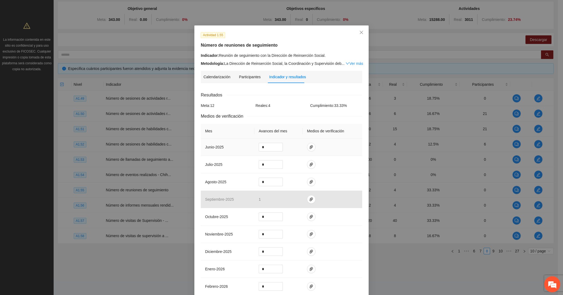
scroll to position [0, 0]
click at [309, 184] on icon "paper-clip" at bounding box center [311, 183] width 4 height 4
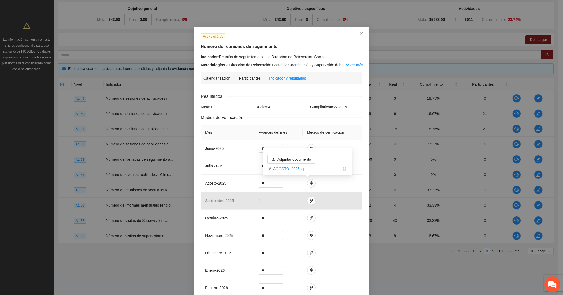
click at [220, 53] on div "Actividad 1.55 Número de reuniones de seguimiento Indicador: Reunión de seguimi…" at bounding box center [281, 50] width 165 height 35
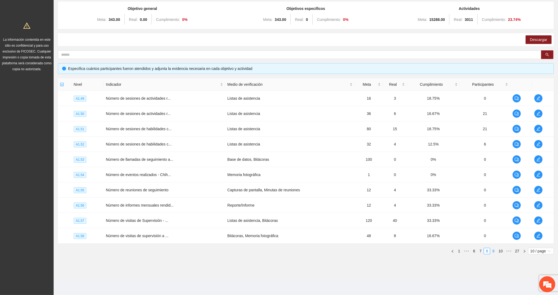
click at [492, 252] on link "9" at bounding box center [493, 251] width 6 height 6
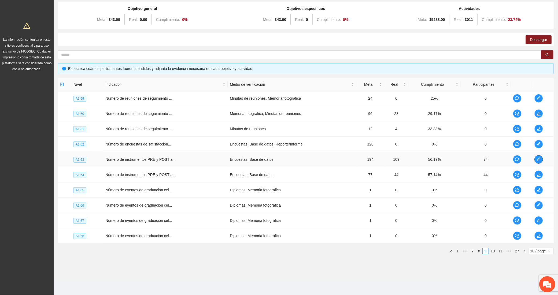
click at [538, 159] on icon "edit" at bounding box center [538, 159] width 4 height 4
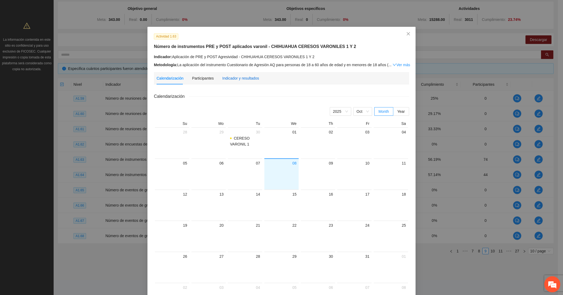
click at [244, 77] on div "Indicador y resultados" at bounding box center [240, 78] width 37 height 6
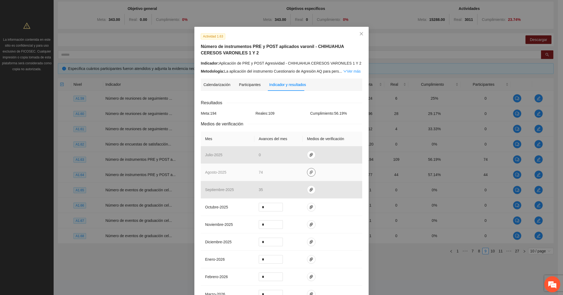
click at [309, 172] on icon "paper-clip" at bounding box center [311, 172] width 4 height 4
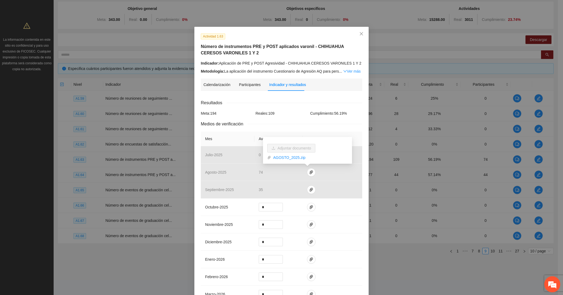
click at [252, 50] on h5 "Número de instrumentos PRE y POST aplicados varonil - CHIHUAHUA CERESOS VARONIL…" at bounding box center [281, 49] width 161 height 13
click at [264, 58] on div "Actividad 1.63 Número de instrumentos PRE y POST aplicados varonil - CHIHUAHUA …" at bounding box center [281, 53] width 165 height 41
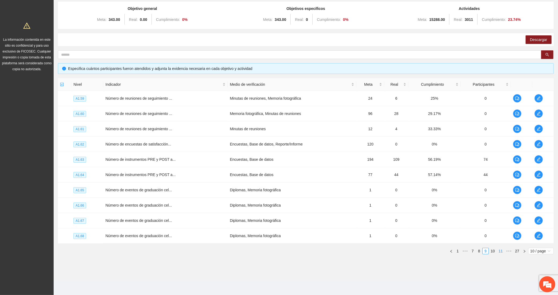
click at [492, 251] on link "10" at bounding box center [493, 251] width 8 height 6
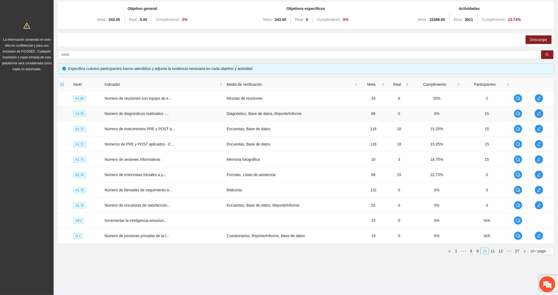
click at [539, 113] on icon "edit" at bounding box center [539, 114] width 4 height 4
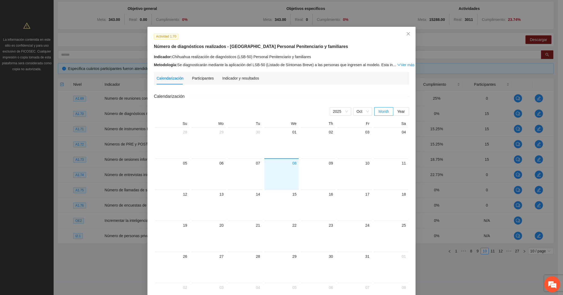
click at [255, 78] on div "Calendarización Participantes Indicador y resultados" at bounding box center [282, 78] width 250 height 12
click at [251, 78] on div "Indicador y resultados" at bounding box center [240, 78] width 37 height 6
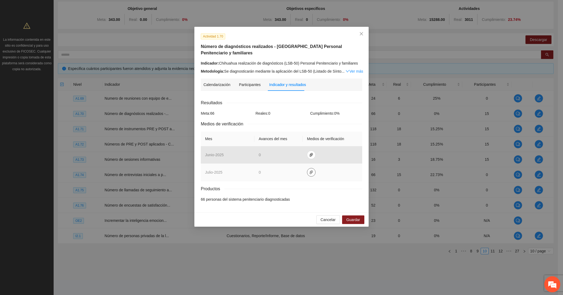
click at [310, 170] on icon "paper-clip" at bounding box center [311, 172] width 3 height 4
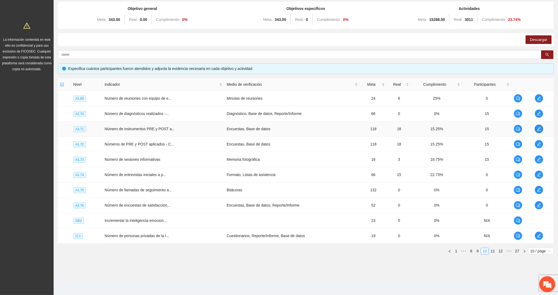
click at [539, 128] on icon "edit" at bounding box center [539, 129] width 4 height 4
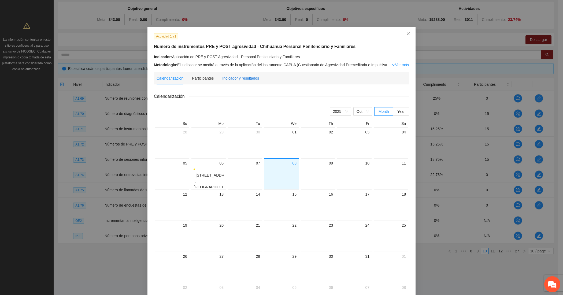
click at [236, 77] on div "Indicador y resultados" at bounding box center [240, 78] width 37 height 6
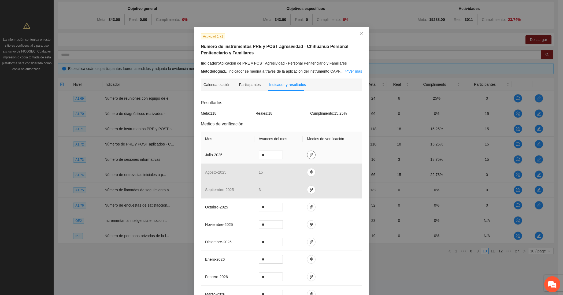
click at [309, 155] on icon "paper-clip" at bounding box center [311, 155] width 4 height 4
click at [343, 139] on icon "delete" at bounding box center [344, 140] width 3 height 3
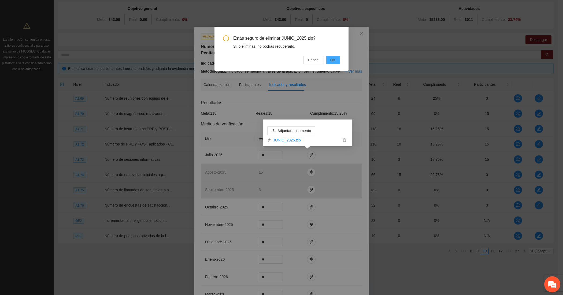
click at [327, 61] on button "OK" at bounding box center [333, 60] width 14 height 9
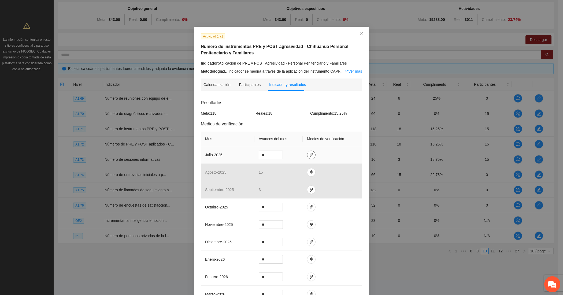
click at [310, 155] on icon "paper-clip" at bounding box center [311, 155] width 3 height 4
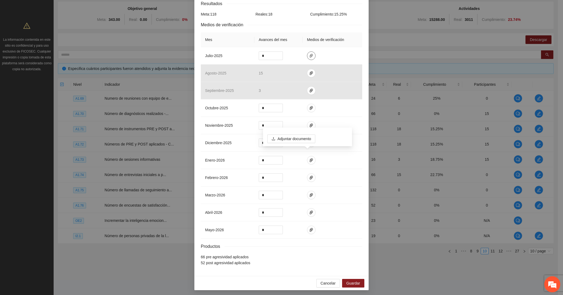
scroll to position [102, 0]
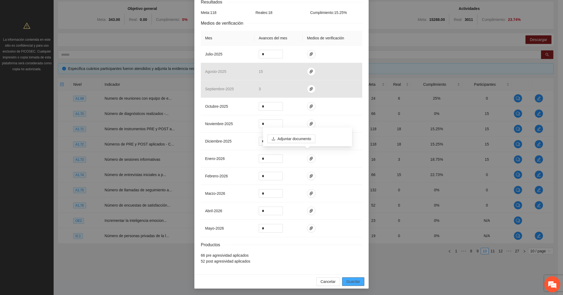
click at [354, 284] on span "Guardar" at bounding box center [353, 282] width 14 height 6
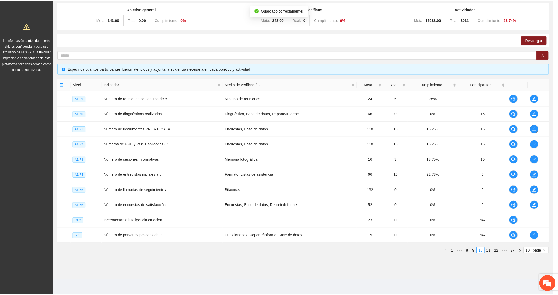
scroll to position [0, 0]
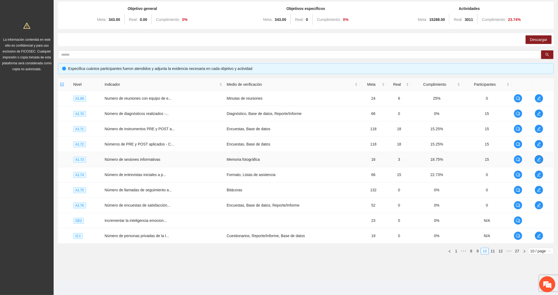
click at [540, 159] on icon "edit" at bounding box center [539, 159] width 4 height 4
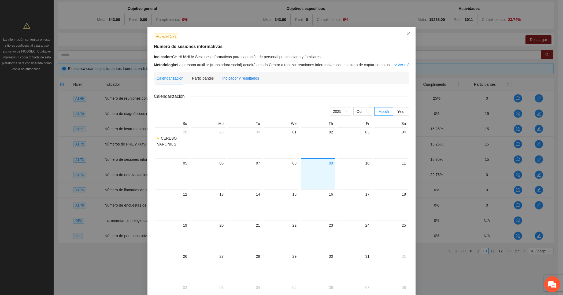
click at [225, 78] on div "Indicador y resultados" at bounding box center [240, 78] width 37 height 6
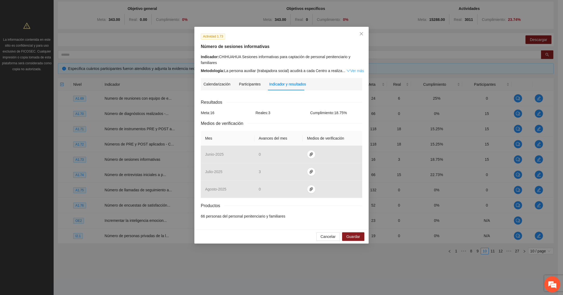
click at [350, 70] on link "Ver más" at bounding box center [354, 71] width 17 height 4
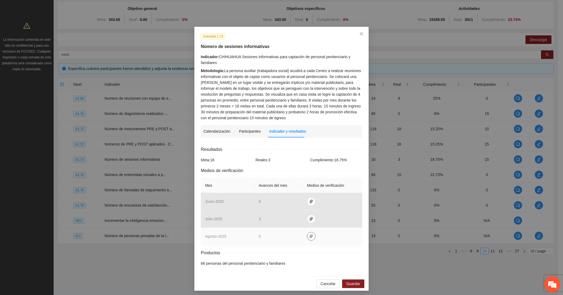
click at [310, 237] on icon "paper-clip" at bounding box center [311, 236] width 4 height 4
click at [296, 221] on link "AGOSTO_2025.zip" at bounding box center [309, 222] width 77 height 6
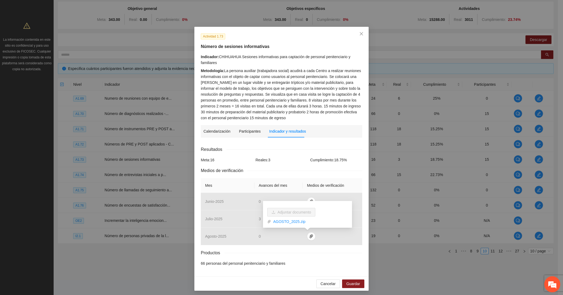
click at [226, 97] on div "Metodología: La persona auxiliar (trabajadora social) acudirá a cada Centro a r…" at bounding box center [281, 94] width 161 height 53
click at [222, 77] on div "Metodología: La persona auxiliar (trabajadora social) acudirá a cada Centro a r…" at bounding box center [281, 94] width 161 height 53
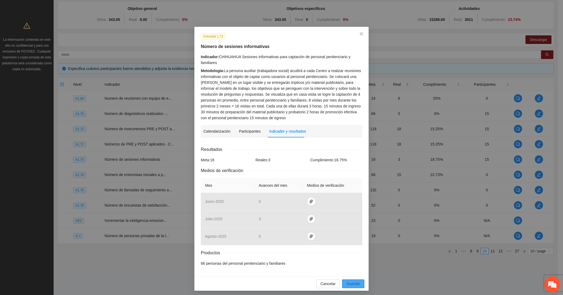
click at [351, 283] on span "Guardar" at bounding box center [353, 284] width 14 height 6
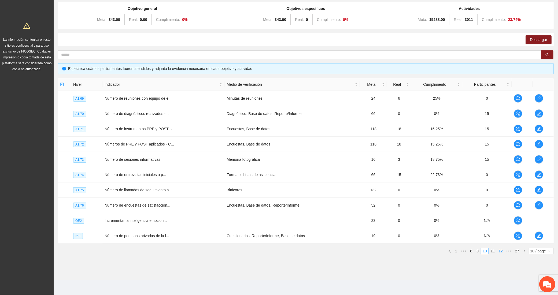
click at [503, 251] on link "12" at bounding box center [501, 251] width 8 height 6
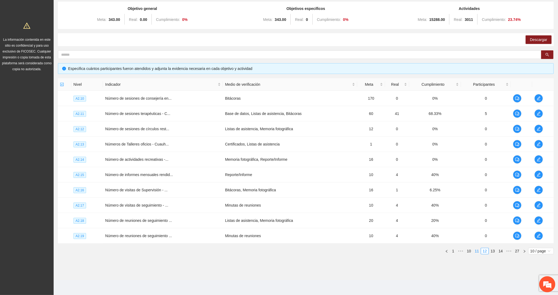
click at [476, 248] on li "11" at bounding box center [477, 251] width 8 height 6
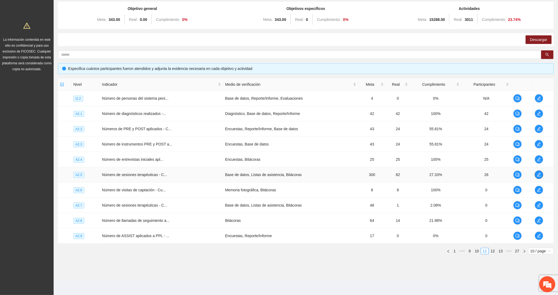
click at [537, 173] on icon "edit" at bounding box center [539, 175] width 4 height 4
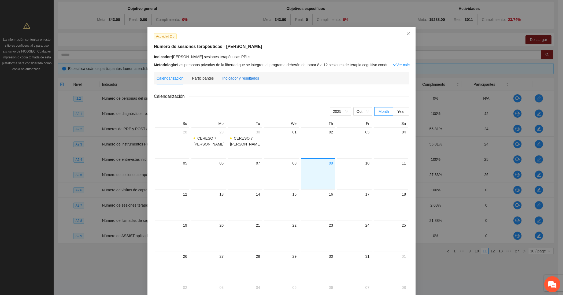
click at [245, 80] on div "Indicador y resultados" at bounding box center [240, 78] width 37 height 6
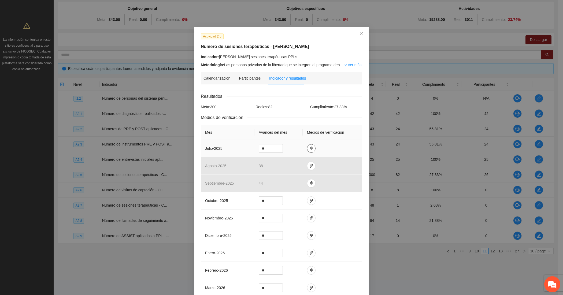
click at [309, 146] on icon "paper-clip" at bounding box center [311, 148] width 4 height 4
click at [294, 129] on span "Adjuntar documento" at bounding box center [294, 132] width 34 height 6
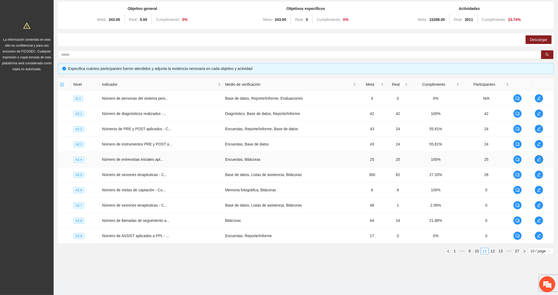
click at [542, 160] on button "button" at bounding box center [538, 159] width 9 height 9
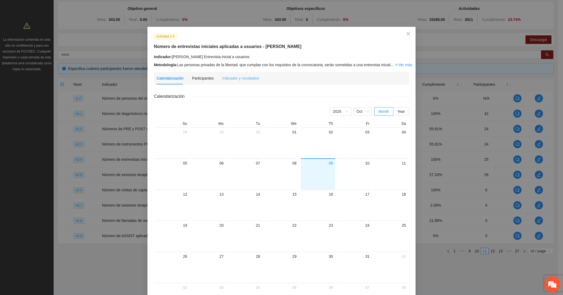
click at [236, 83] on div "Indicador y resultados" at bounding box center [240, 78] width 37 height 12
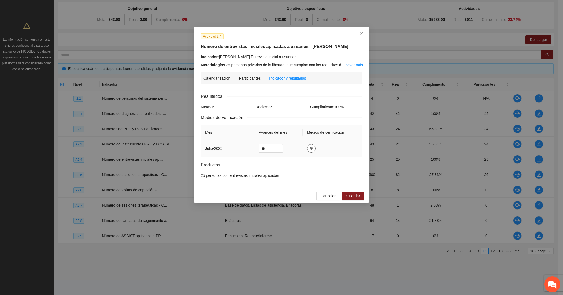
click at [307, 147] on span "paper-clip" at bounding box center [311, 148] width 8 height 4
click at [295, 125] on span "Adjuntar documento" at bounding box center [297, 124] width 34 height 6
click at [350, 196] on span "Guardar" at bounding box center [353, 196] width 14 height 6
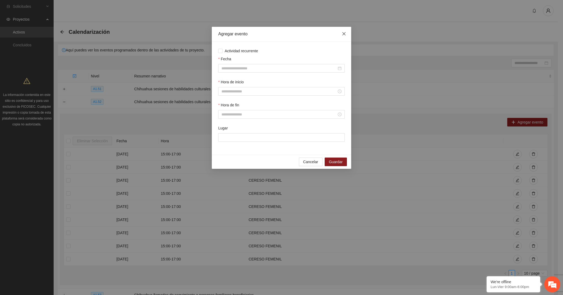
click at [346, 34] on span "Close" at bounding box center [344, 34] width 14 height 14
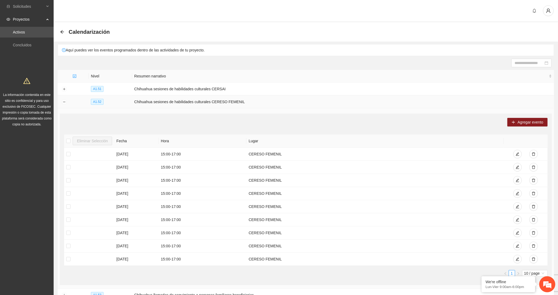
click at [65, 105] on td at bounding box center [64, 101] width 13 height 13
click at [63, 103] on button "Collapse row" at bounding box center [64, 102] width 4 height 4
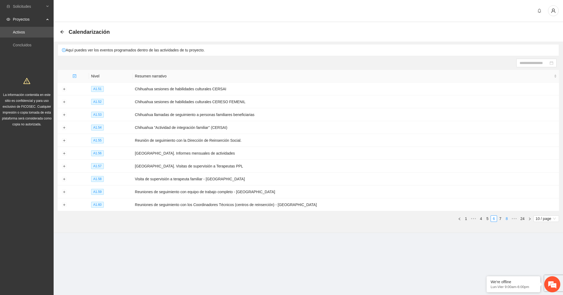
click at [506, 216] on link "8" at bounding box center [507, 219] width 6 height 6
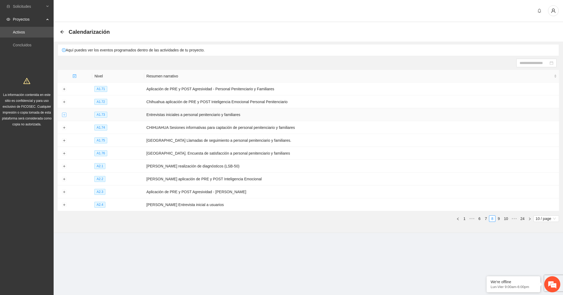
click at [63, 115] on button "Expand row" at bounding box center [64, 115] width 4 height 4
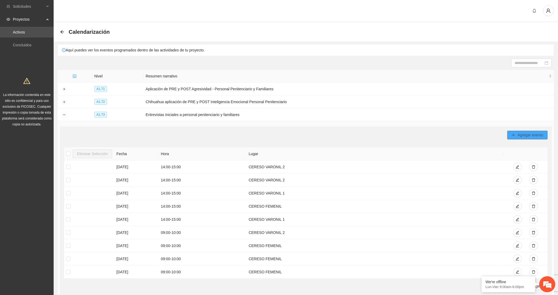
click at [524, 133] on span "Agregar evento" at bounding box center [530, 135] width 26 height 6
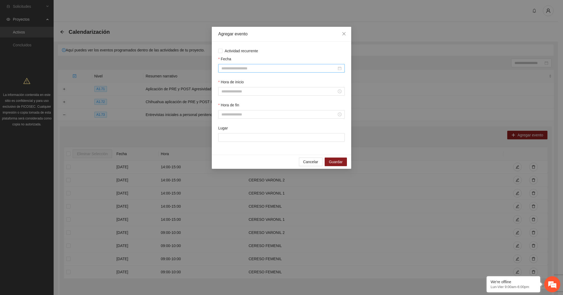
click at [233, 70] on input "Fecha" at bounding box center [278, 68] width 115 height 6
type input "**********"
click at [228, 81] on button "button" at bounding box center [229, 79] width 6 height 11
click at [229, 81] on button "button" at bounding box center [229, 79] width 6 height 11
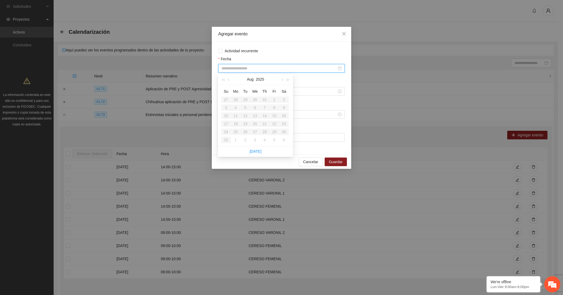
click at [245, 134] on table "Su Mo Tu We Th Fr Sa 27 28 29 30 31 1 2 3 4 5 6 7 8 9 10 11 12 13 14 15 16 17 1…" at bounding box center [255, 115] width 68 height 57
click at [253, 124] on table "Su Mo Tu We Th Fr Sa 27 28 29 30 31 1 2 3 4 5 6 7 8 9 10 11 12 13 14 15 16 17 1…" at bounding box center [255, 115] width 68 height 57
